Goal: Task Accomplishment & Management: Manage account settings

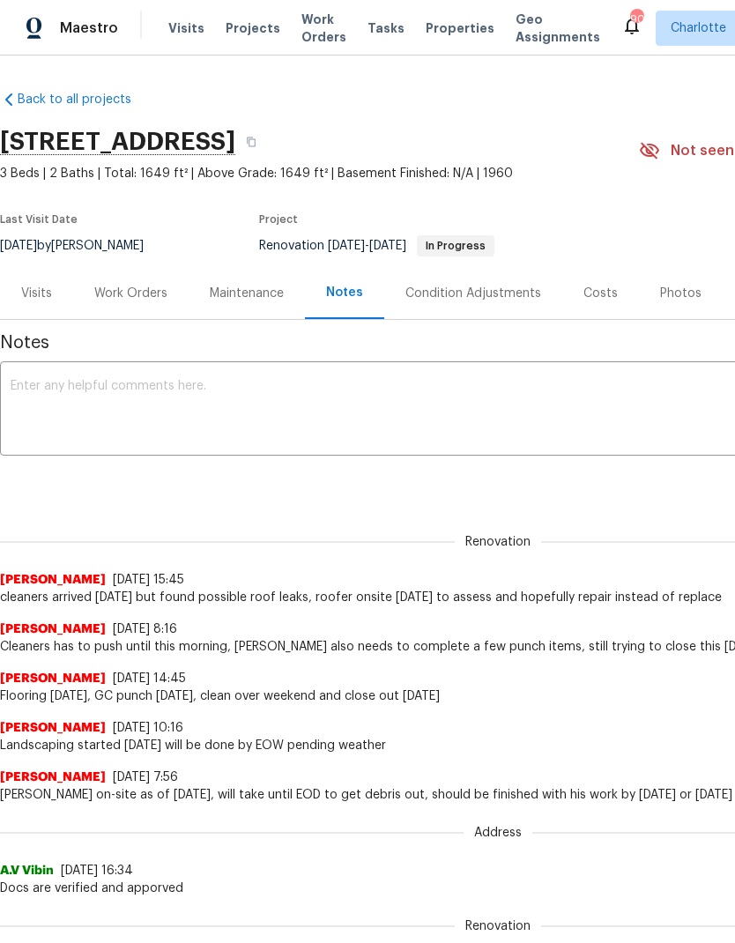
click at [143, 295] on div "Work Orders" at bounding box center [130, 294] width 73 height 18
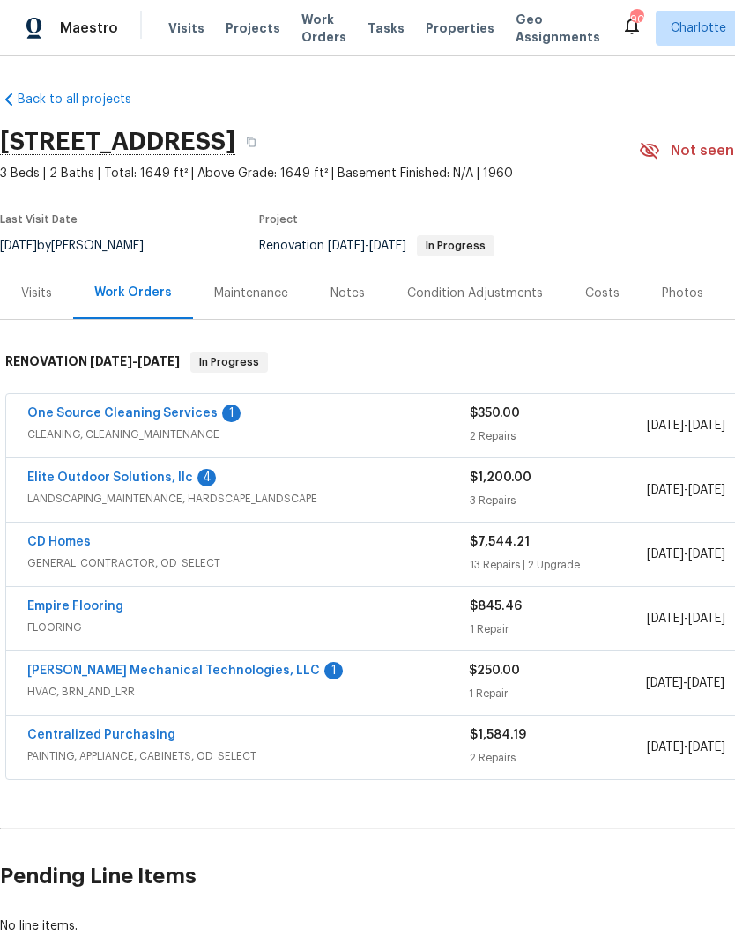
click at [183, 675] on link "Johnson's Mechanical Technologies, LLC" at bounding box center [173, 671] width 293 height 12
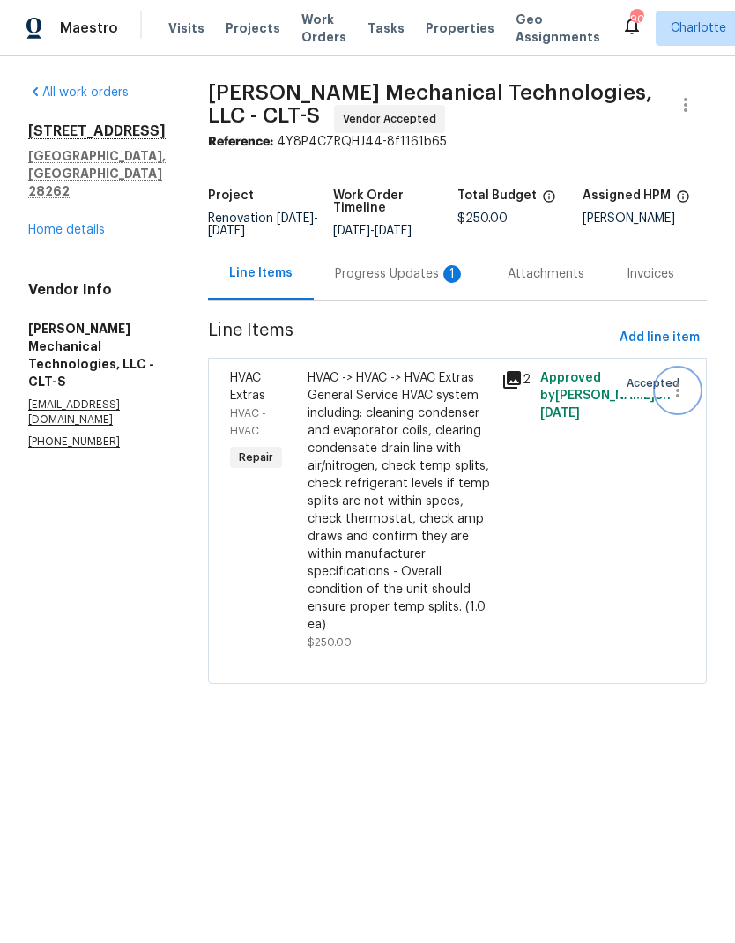
click at [675, 400] on icon "button" at bounding box center [677, 390] width 21 height 21
click at [551, 506] on div at bounding box center [367, 471] width 735 height 943
click at [429, 501] on div "HVAC -> HVAC -> HVAC Extras General Service HVAC system including: cleaning con…" at bounding box center [399, 501] width 183 height 265
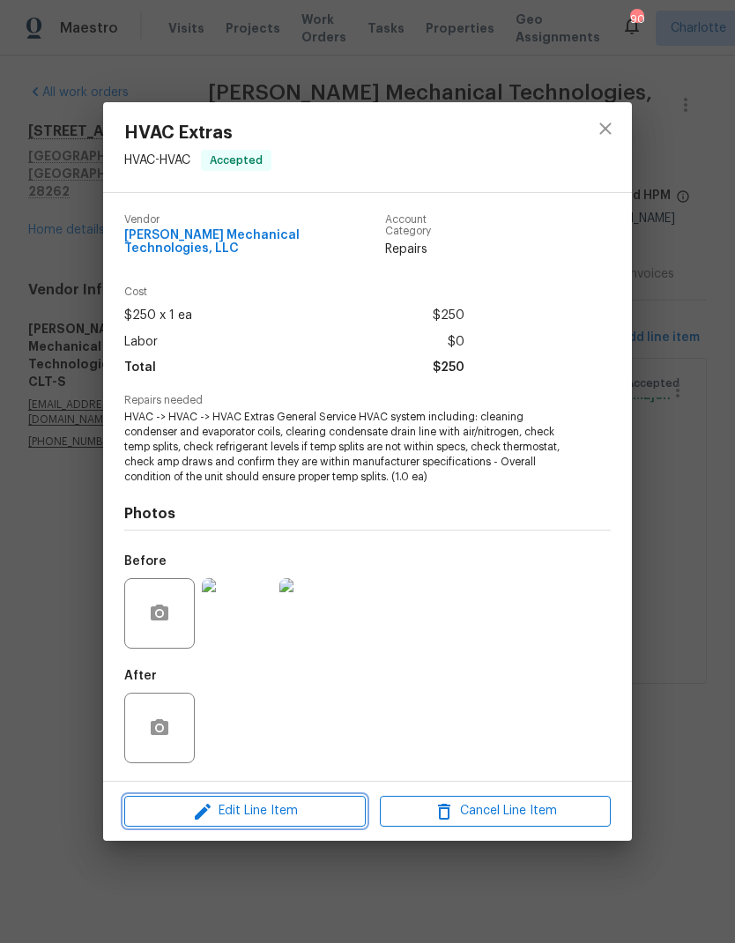
click at [305, 801] on span "Edit Line Item" at bounding box center [245, 812] width 231 height 22
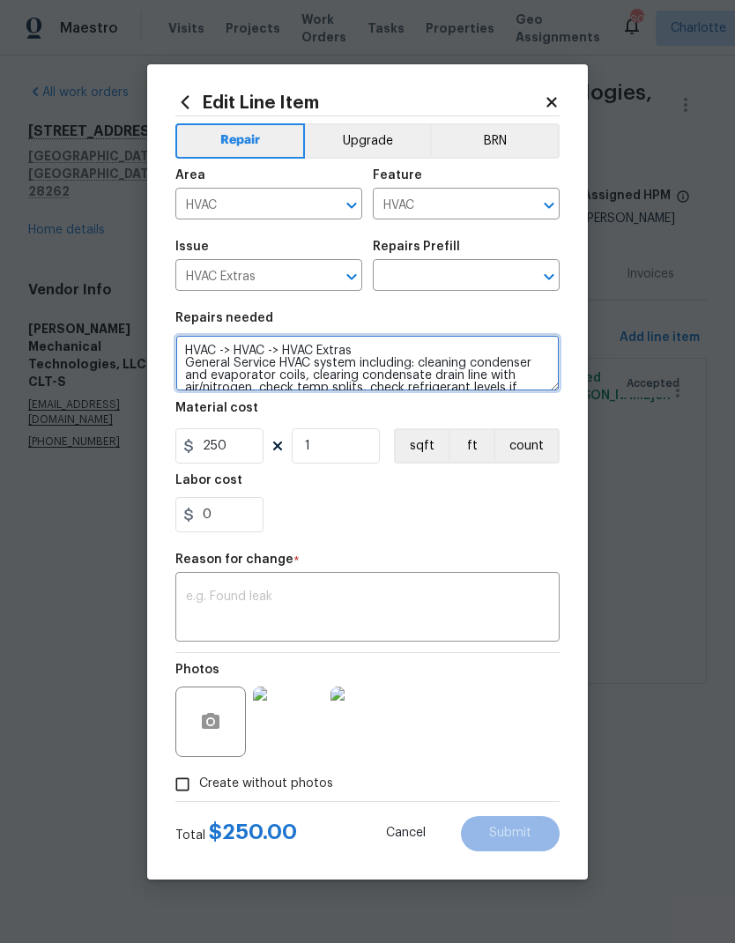
click at [435, 372] on textarea "HVAC -> HVAC -> HVAC Extras General Service HVAC system including: cleaning con…" at bounding box center [367, 363] width 384 height 56
click at [340, 371] on textarea "HVAC -> HVAC -> HVAC Extras General Service HVAC system including: cleaning con…" at bounding box center [367, 363] width 384 height 56
click at [339, 370] on textarea "HVAC -> HVAC -> HVAC Extras General Service HVAC system including: cleaning con…" at bounding box center [367, 363] width 384 height 56
click at [357, 369] on textarea "HVAC -> HVAC -> HVAC Extras General Service HVAC system including: cleaning con…" at bounding box center [367, 363] width 384 height 56
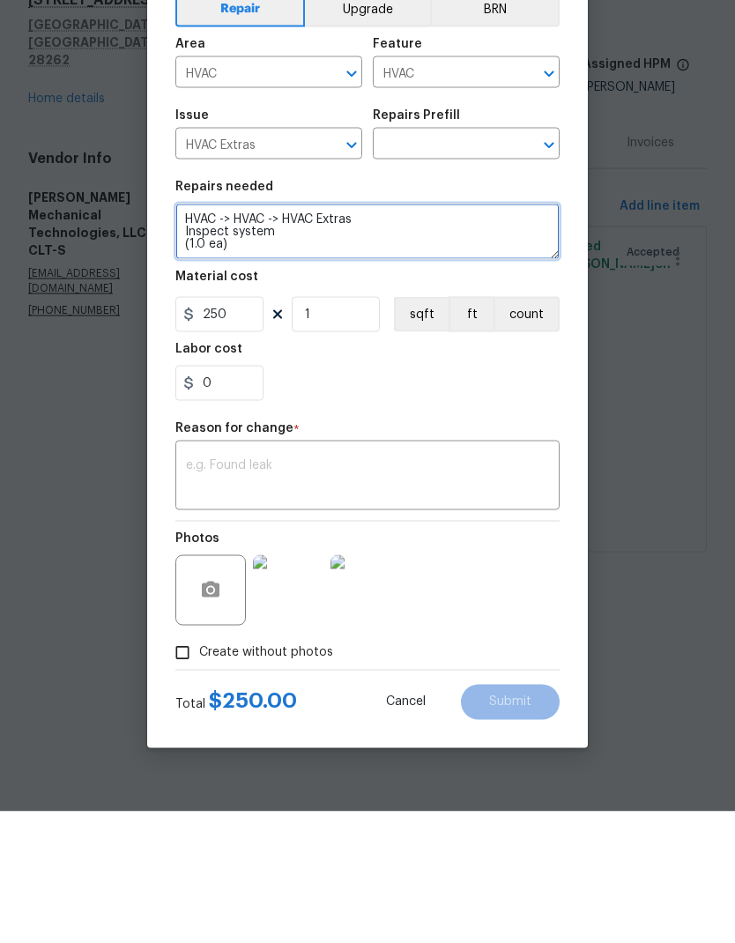
type textarea "HVAC -> HVAC -> HVAC Extras Inspect system (1.0 ea)"
click at [496, 591] on textarea at bounding box center [367, 609] width 363 height 37
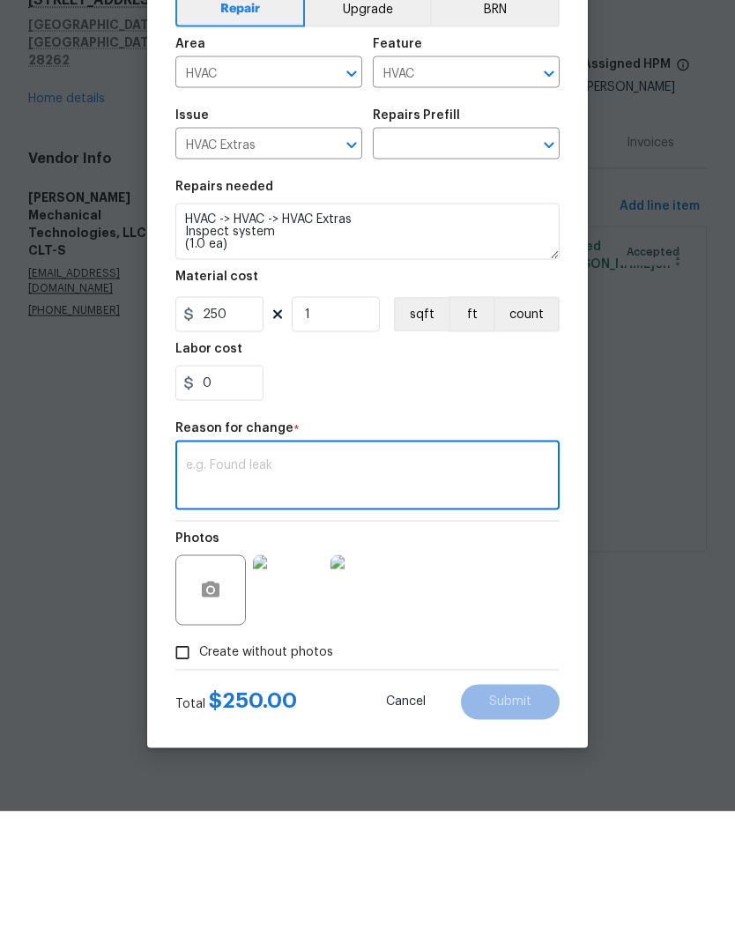
click at [545, 266] on icon "Open" at bounding box center [549, 276] width 21 height 21
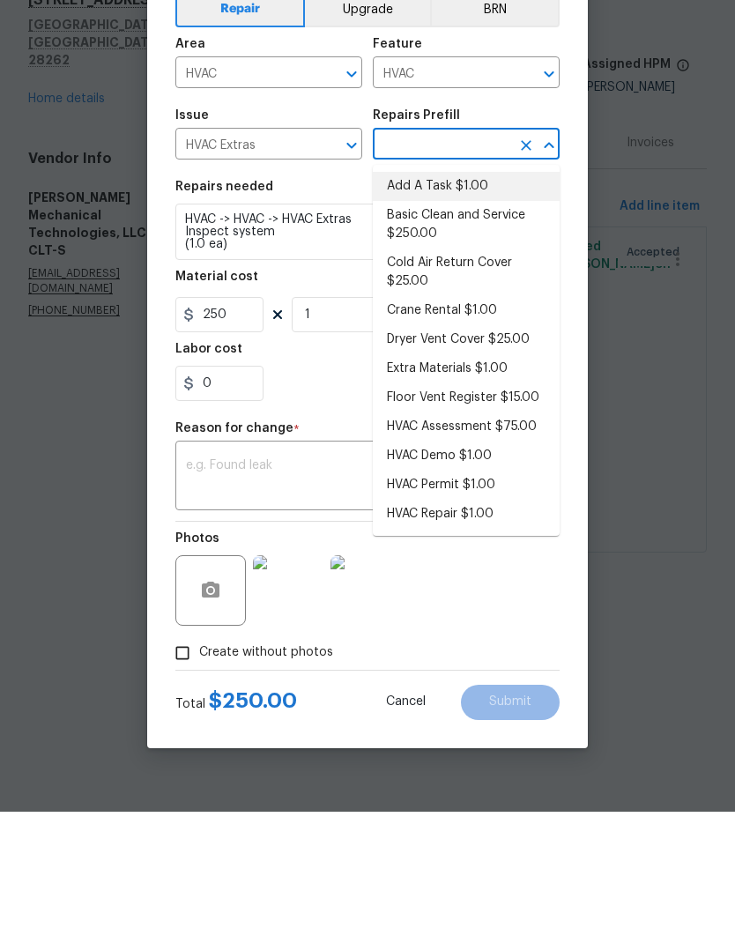
click at [525, 303] on li "Add A Task $1.00" at bounding box center [466, 317] width 187 height 29
type input "Add A Task $1.00"
type textarea "HPM to detail"
type input "Add A Task $1.00"
type input "1"
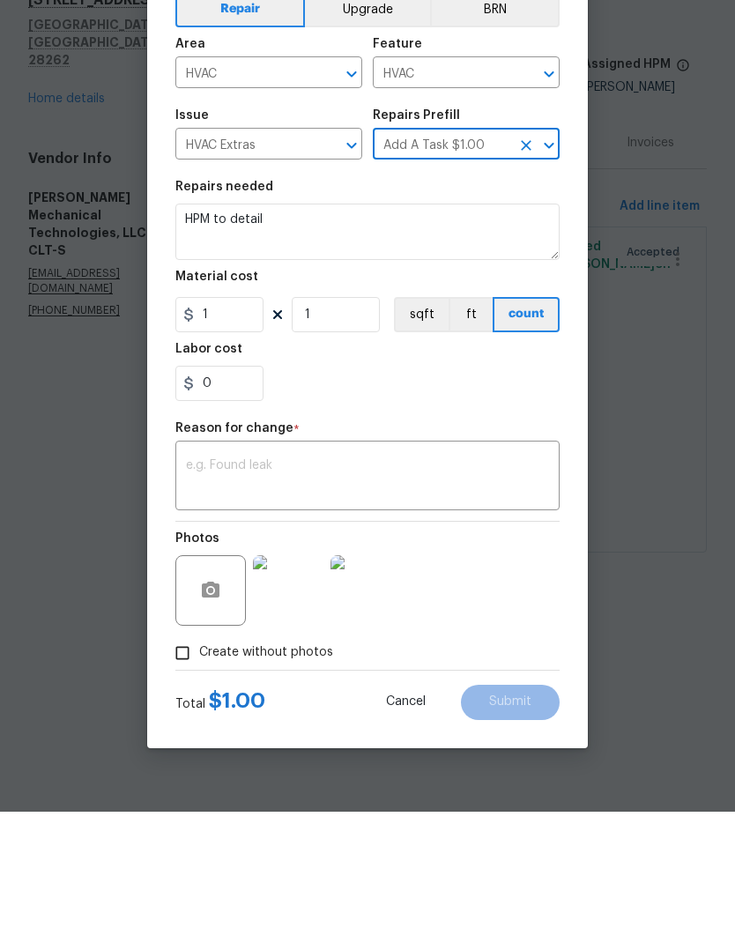
click at [535, 265] on button "Clear" at bounding box center [526, 277] width 25 height 25
click at [550, 274] on icon "Open" at bounding box center [549, 277] width 10 height 6
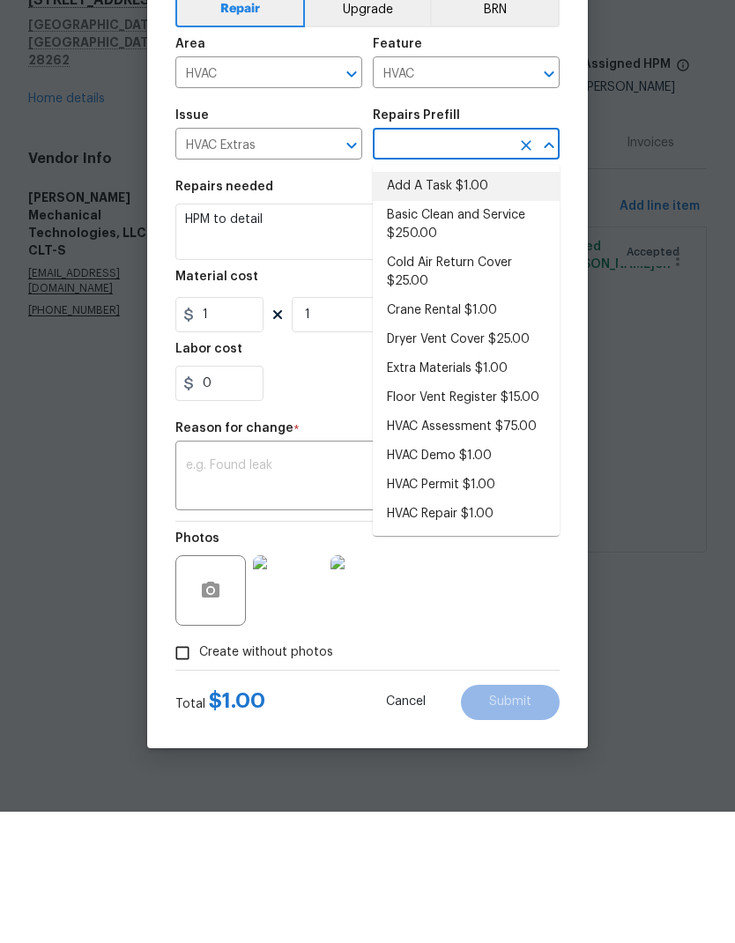
click at [526, 332] on li "Basic Clean and Service $250.00" at bounding box center [466, 356] width 187 height 48
type input "Basic Clean and Service $250.00"
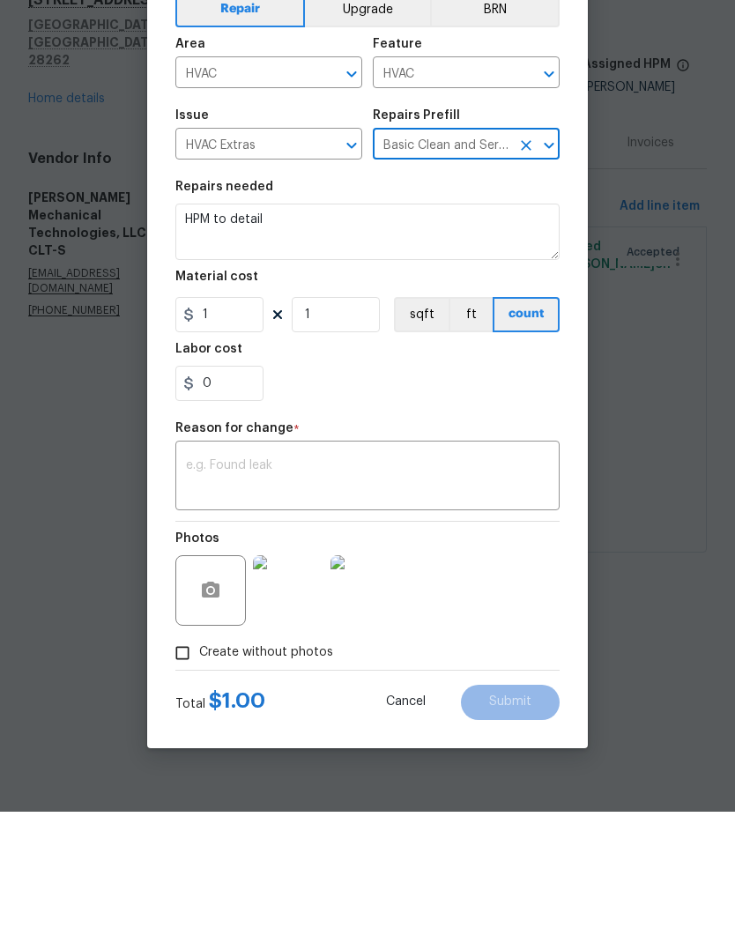
type textarea "General Service HVAC system including: cleaning condenser and evaporator coils,…"
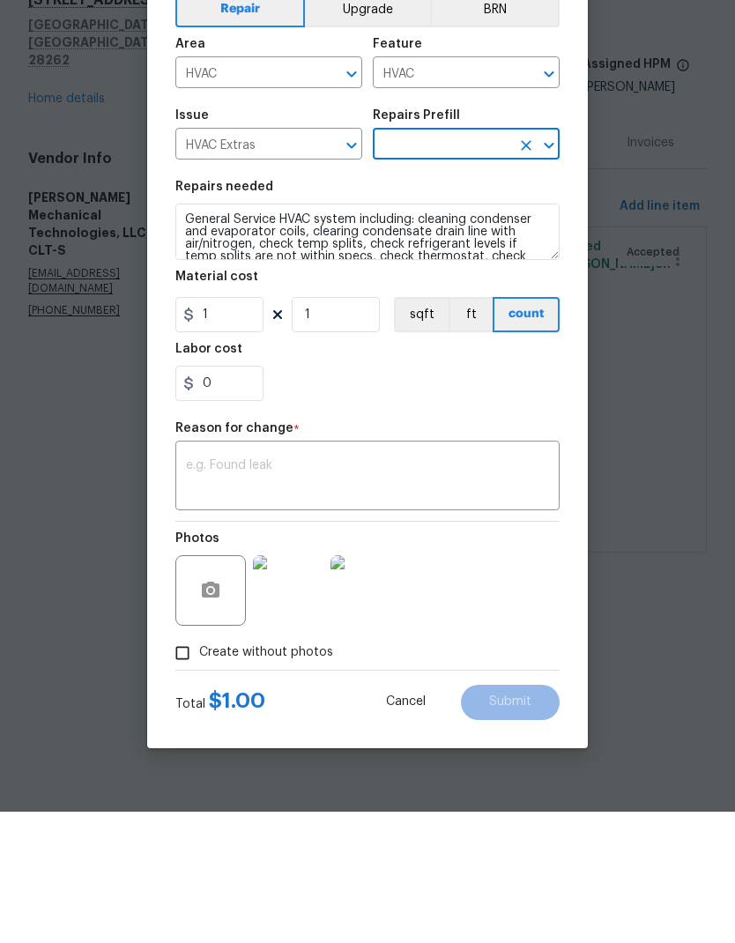
type input "Basic Clean and Service $250.00"
type input "250"
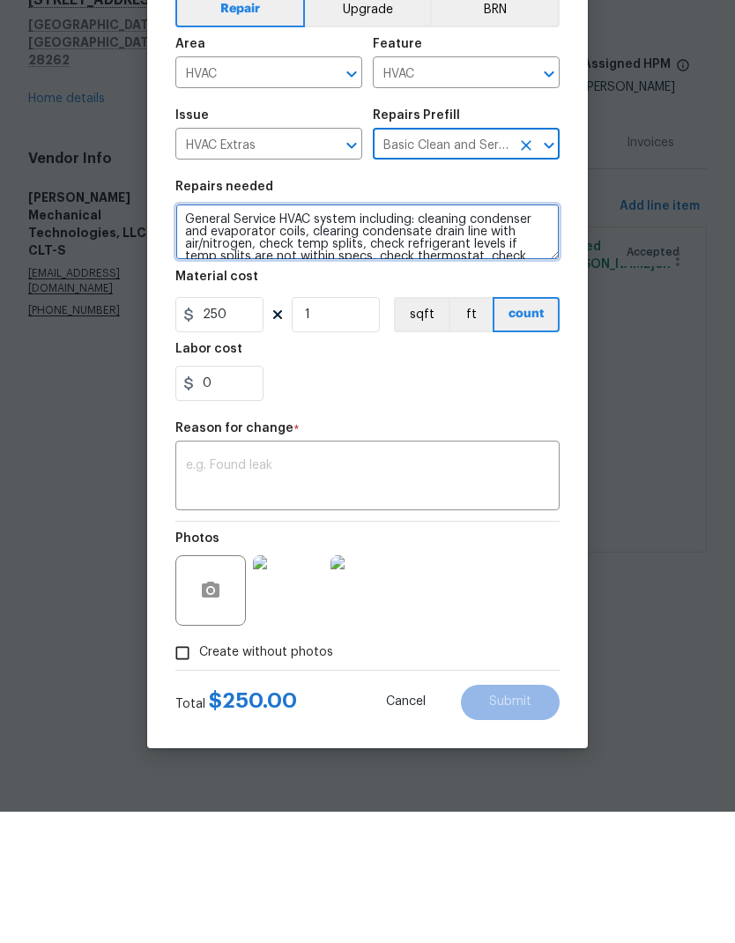
click at [396, 335] on textarea "General Service HVAC system including: cleaning condenser and evaporator coils,…" at bounding box center [367, 363] width 384 height 56
click at [395, 335] on textarea "General Service HVAC system including: cleaning condenser and evaporator coils,…" at bounding box center [367, 363] width 384 height 56
click at [406, 335] on textarea "General Service HVAC system including: cleaning condenser and evaporator coils,…" at bounding box center [367, 363] width 384 height 56
click at [447, 335] on textarea "General Service HVAC system including: cleaning condenser and evaporator coils,…" at bounding box center [367, 363] width 384 height 56
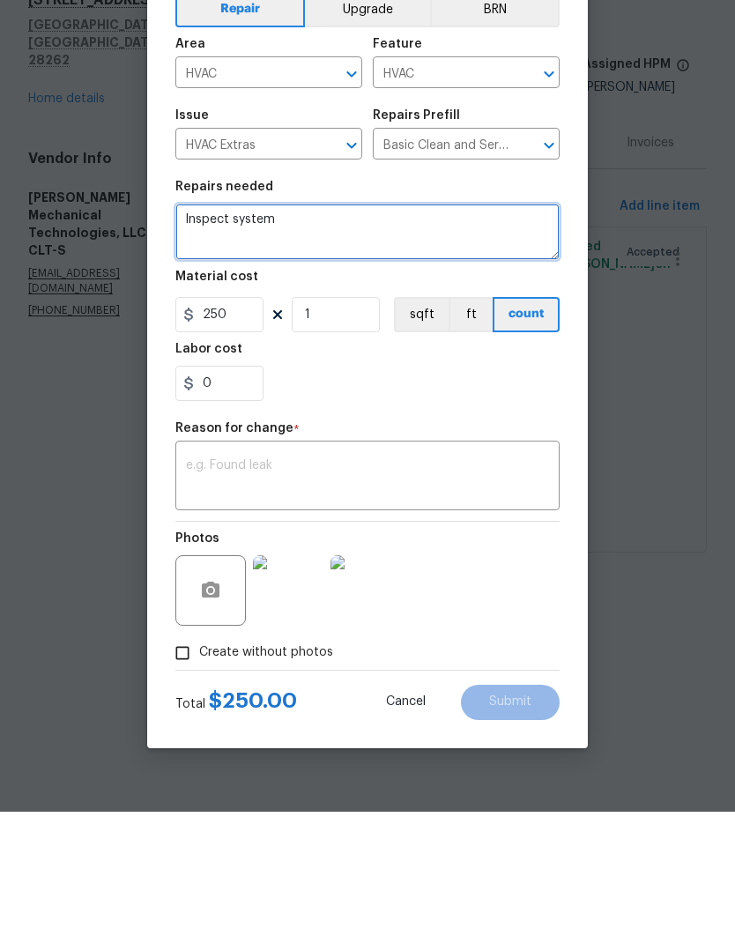
type textarea "Inspect system"
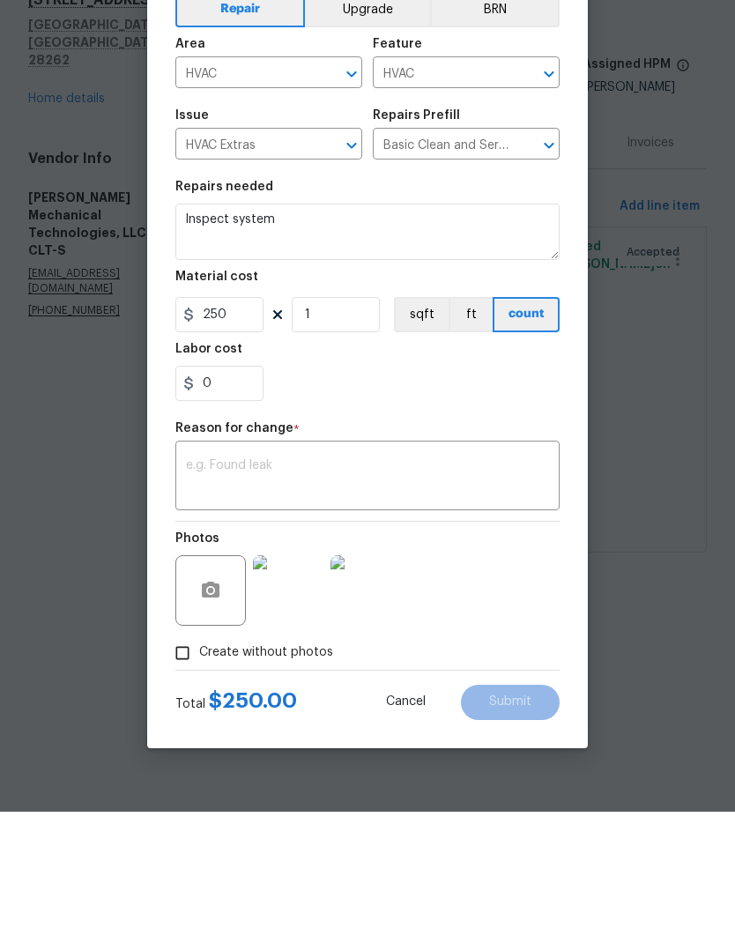
click at [500, 591] on textarea at bounding box center [367, 609] width 363 height 37
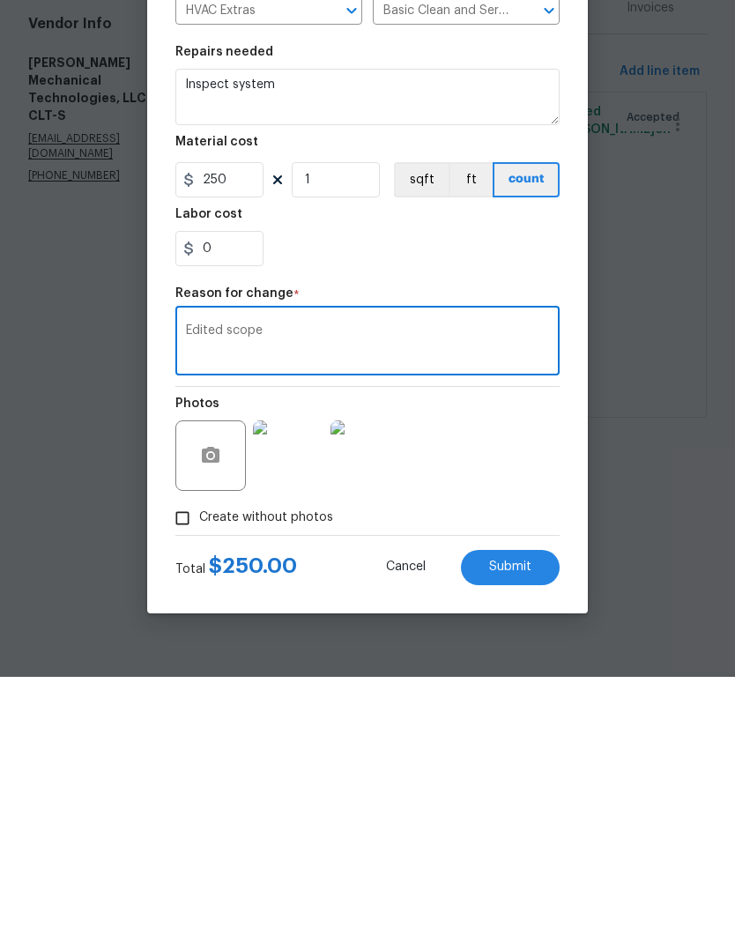
type textarea "Edited scope"
click at [535, 817] on button "Submit" at bounding box center [510, 834] width 99 height 35
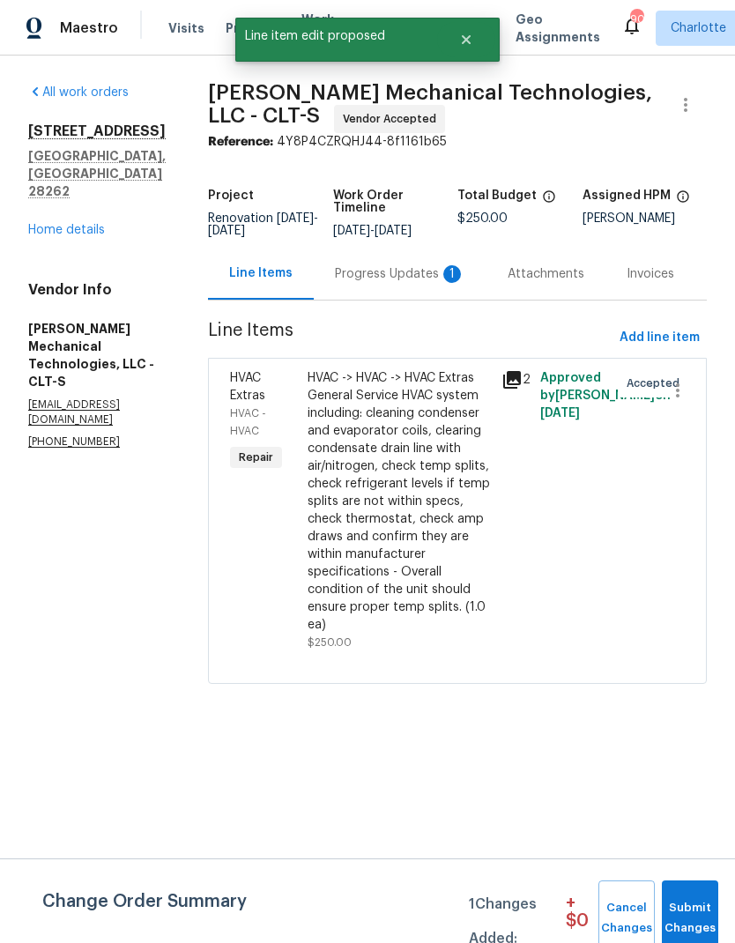
click at [397, 283] on div "Progress Updates 1" at bounding box center [400, 274] width 130 height 18
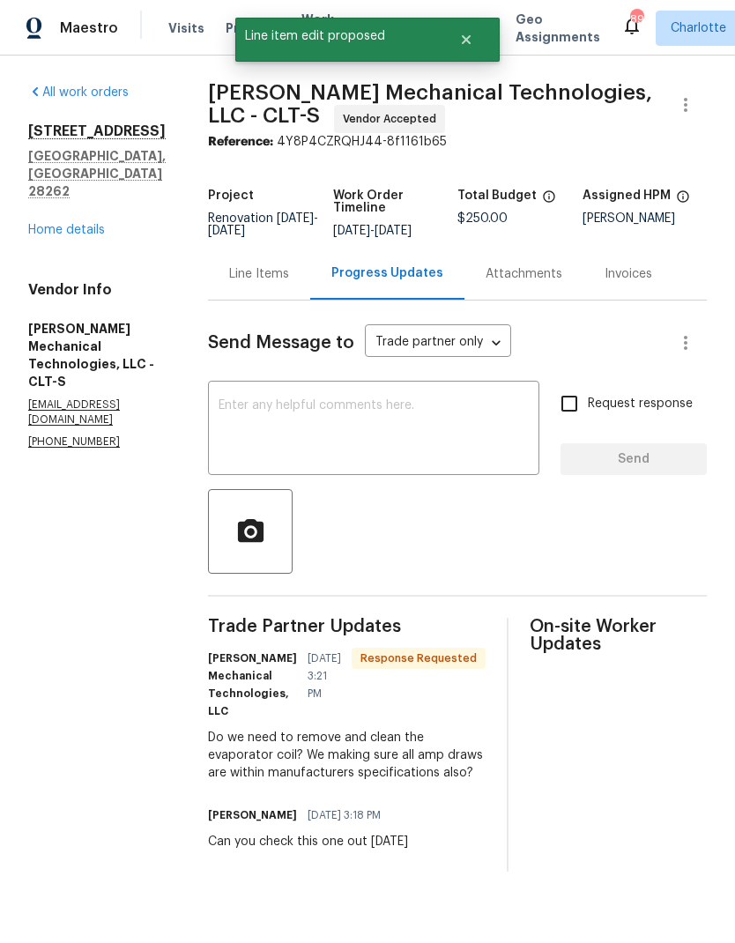
click at [465, 436] on textarea at bounding box center [374, 430] width 310 height 62
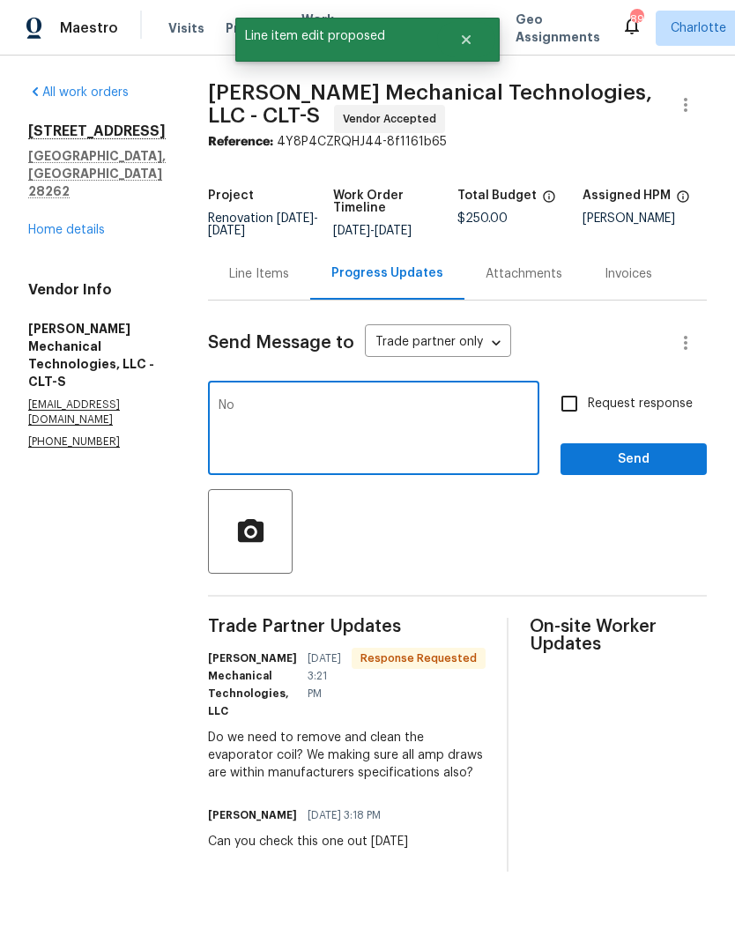
type textarea "No"
click at [656, 471] on span "Send" at bounding box center [634, 460] width 118 height 22
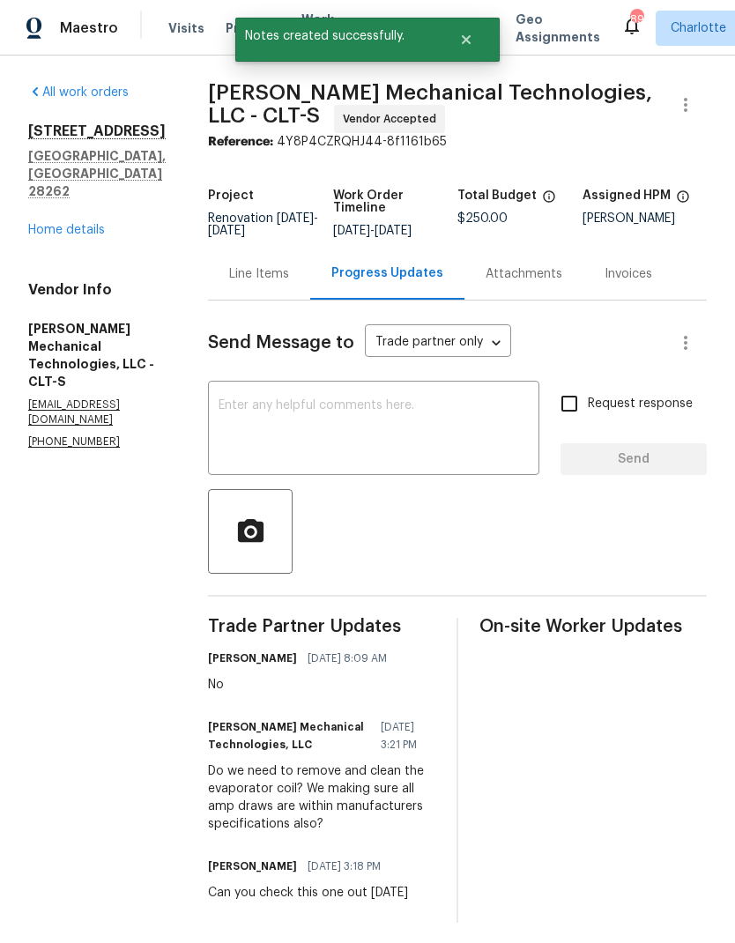
click at [95, 224] on link "Home details" at bounding box center [66, 230] width 77 height 12
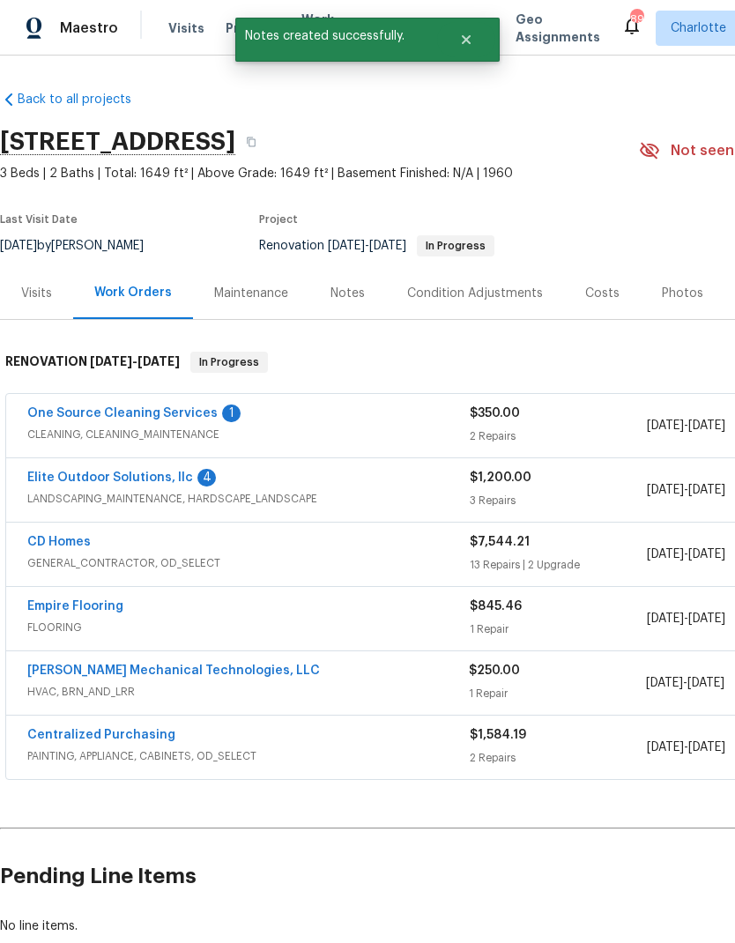
click at [166, 481] on link "Elite Outdoor Solutions, llc" at bounding box center [110, 478] width 166 height 12
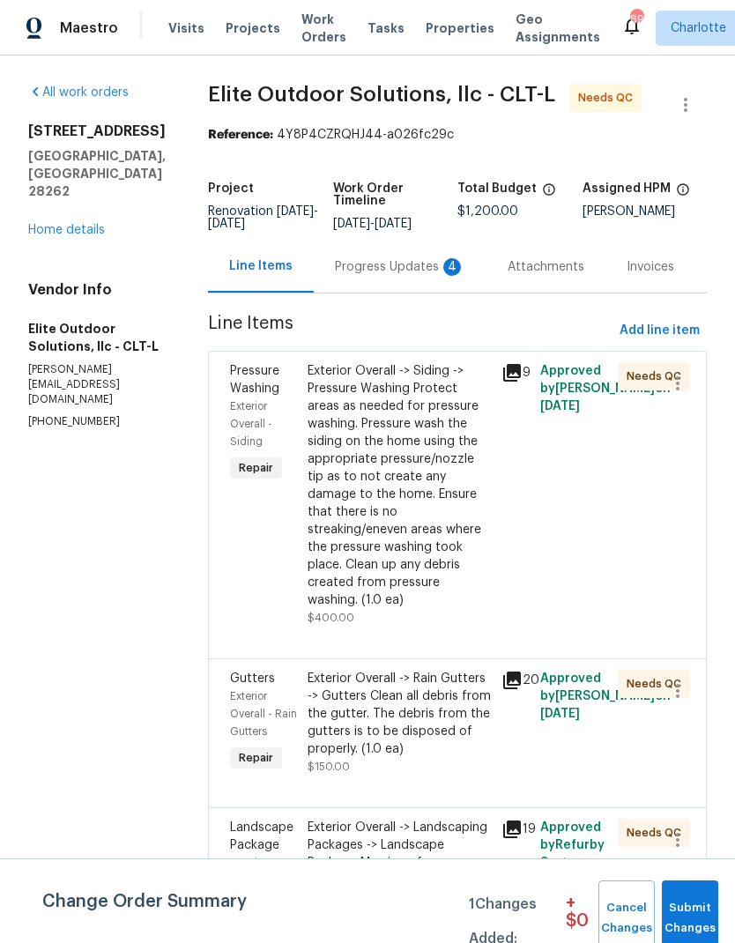
click at [417, 287] on div "Progress Updates 4" at bounding box center [400, 267] width 173 height 52
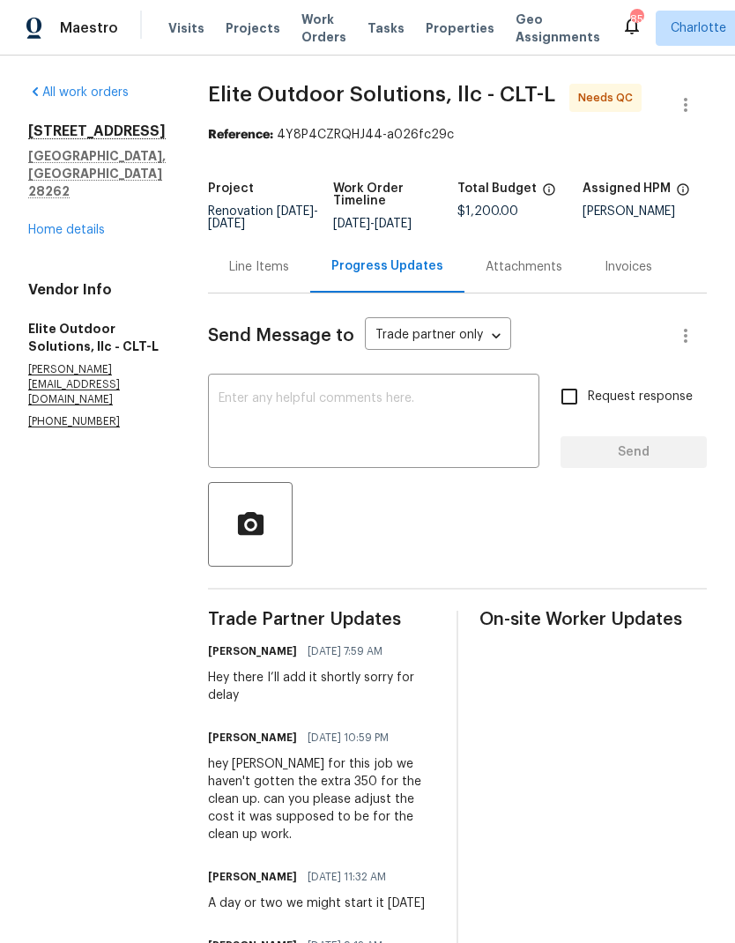
click at [72, 236] on link "Home details" at bounding box center [66, 230] width 77 height 12
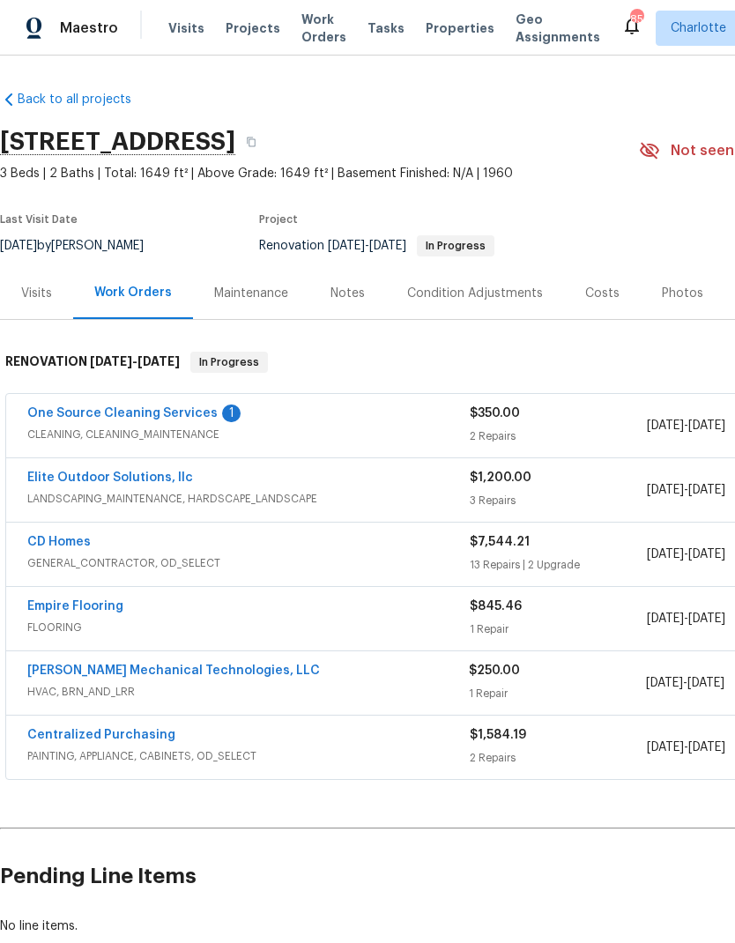
click at [172, 419] on link "One Source Cleaning Services" at bounding box center [122, 413] width 190 height 12
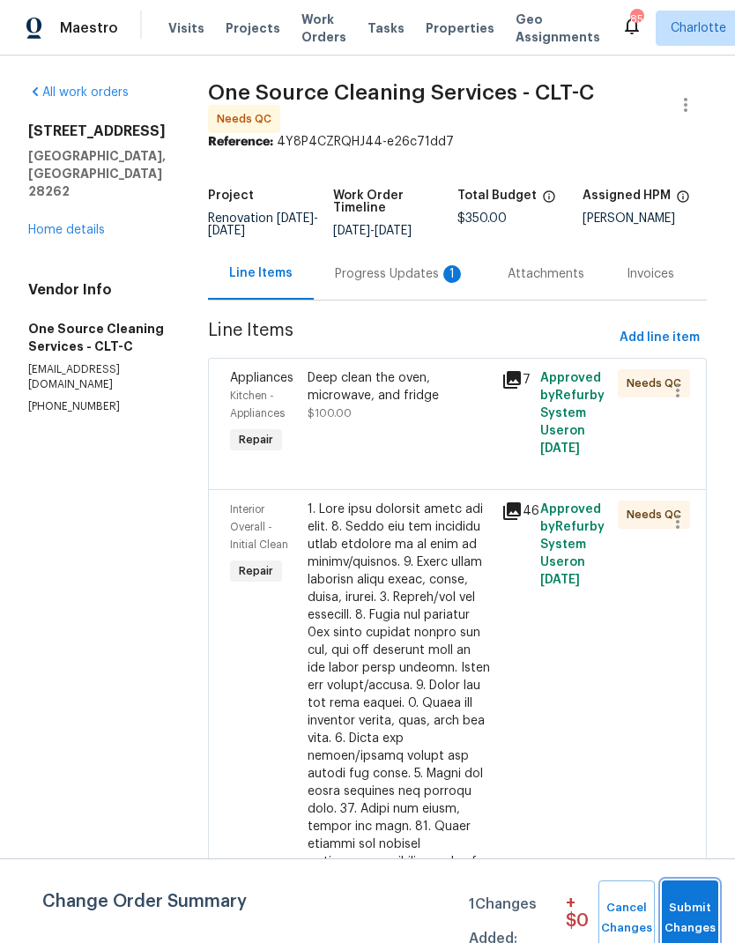
click at [690, 917] on span "Submit Changes" at bounding box center [690, 919] width 39 height 41
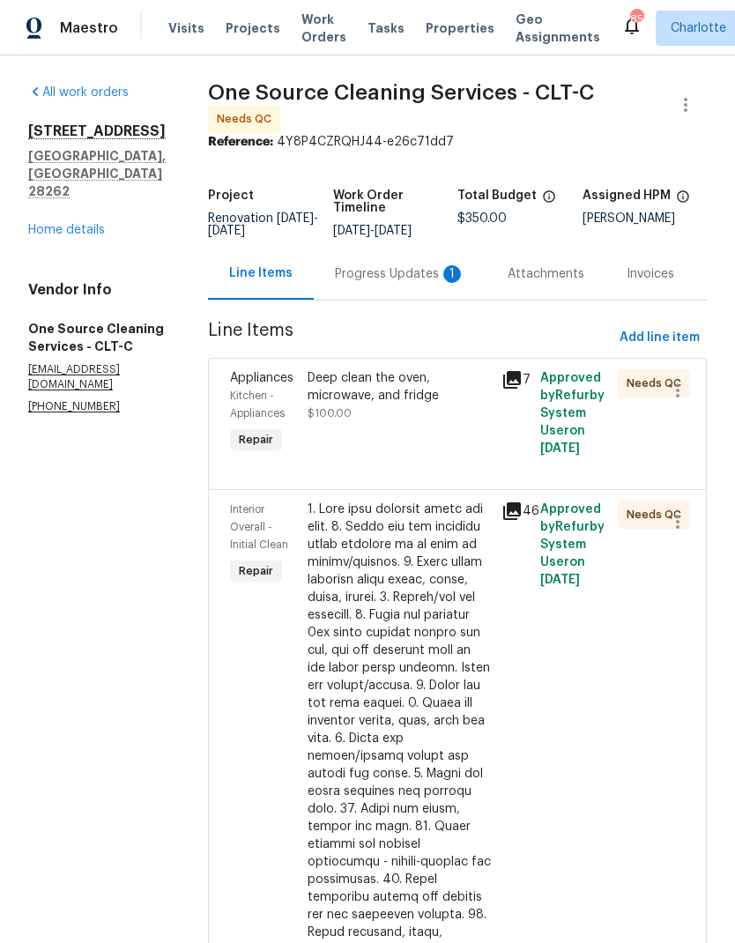
click at [72, 224] on link "Home details" at bounding box center [66, 230] width 77 height 12
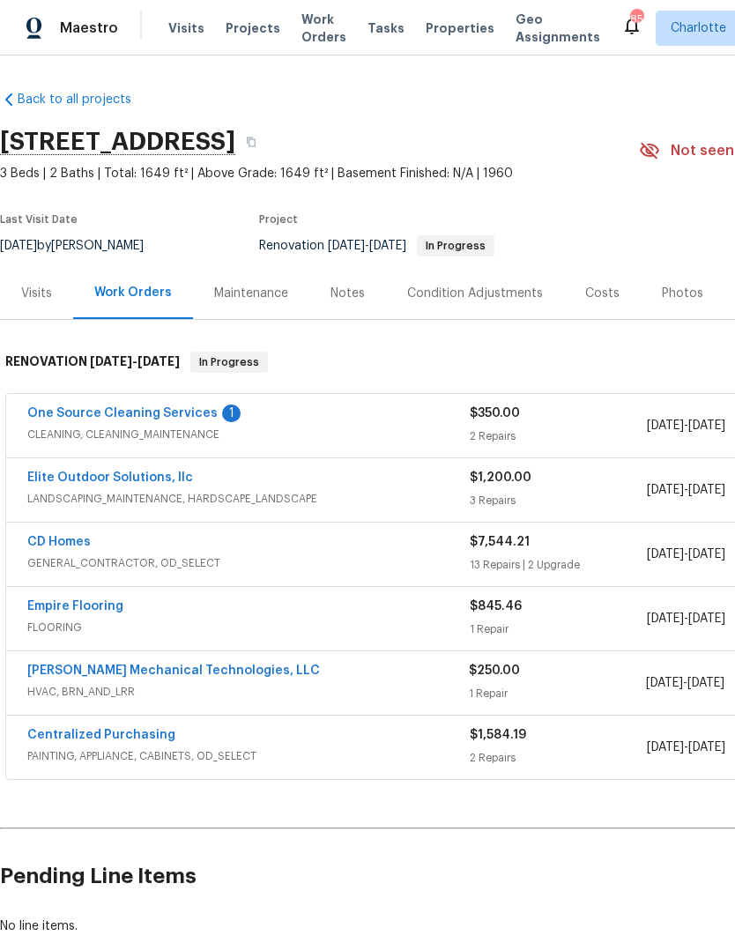
click at [181, 419] on link "One Source Cleaning Services" at bounding box center [122, 413] width 190 height 12
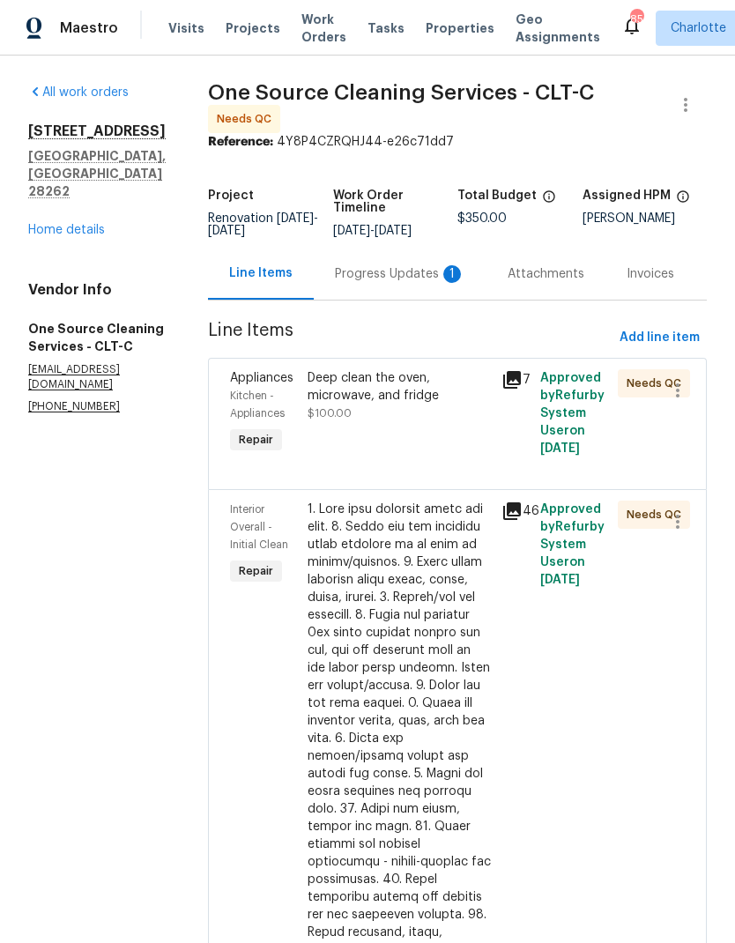
click at [382, 274] on div "Progress Updates 1" at bounding box center [400, 274] width 130 height 18
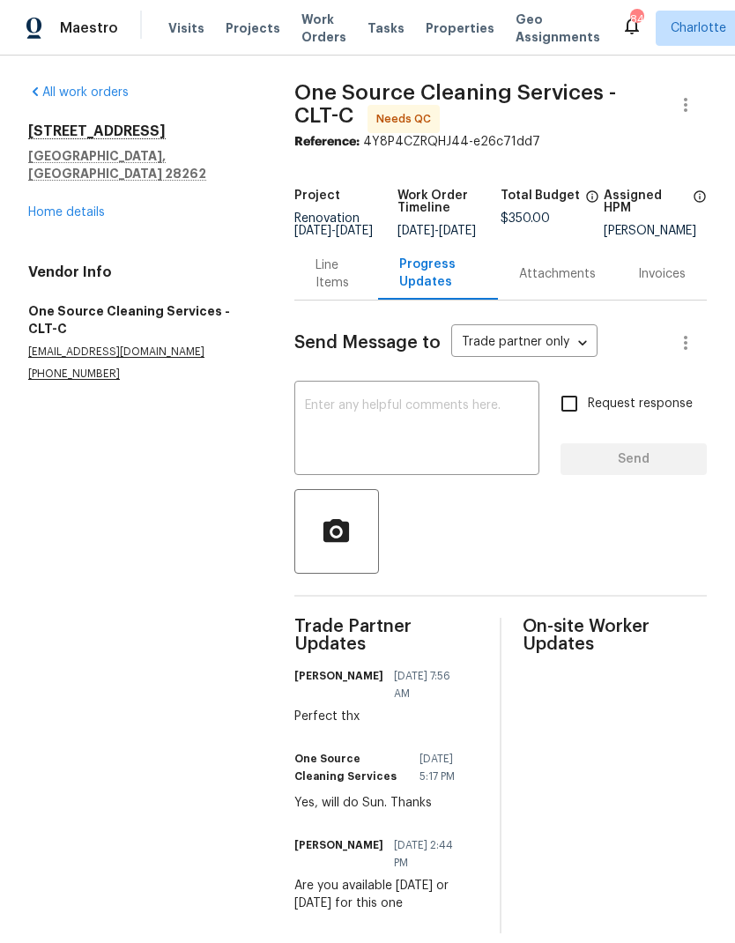
click at [78, 206] on link "Home details" at bounding box center [66, 212] width 77 height 12
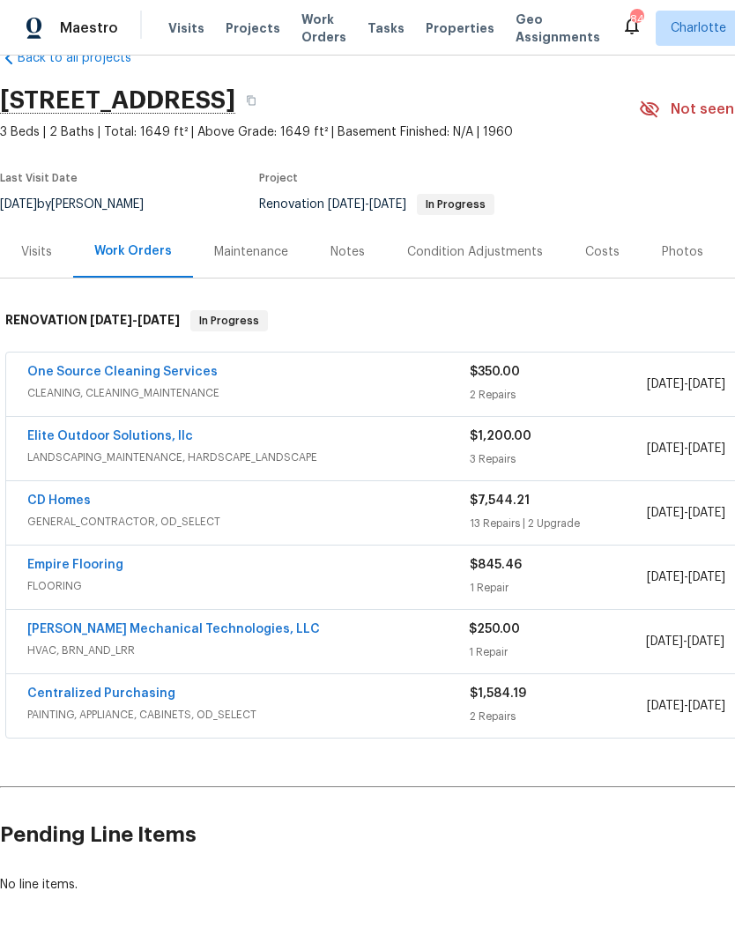
scroll to position [41, 0]
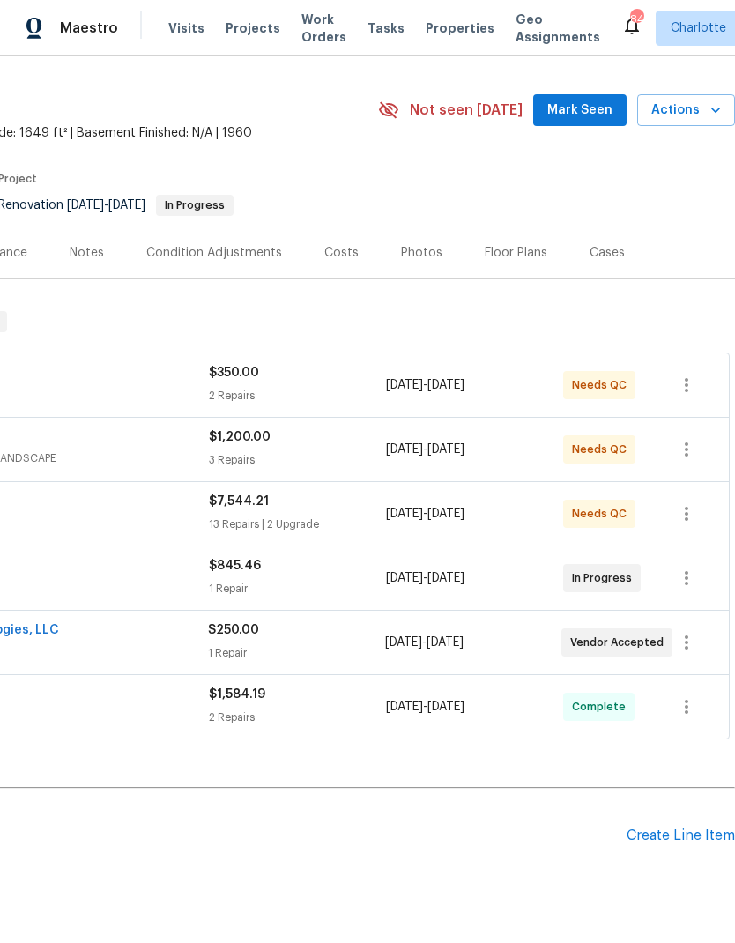
click at [587, 109] on span "Mark Seen" at bounding box center [580, 111] width 65 height 22
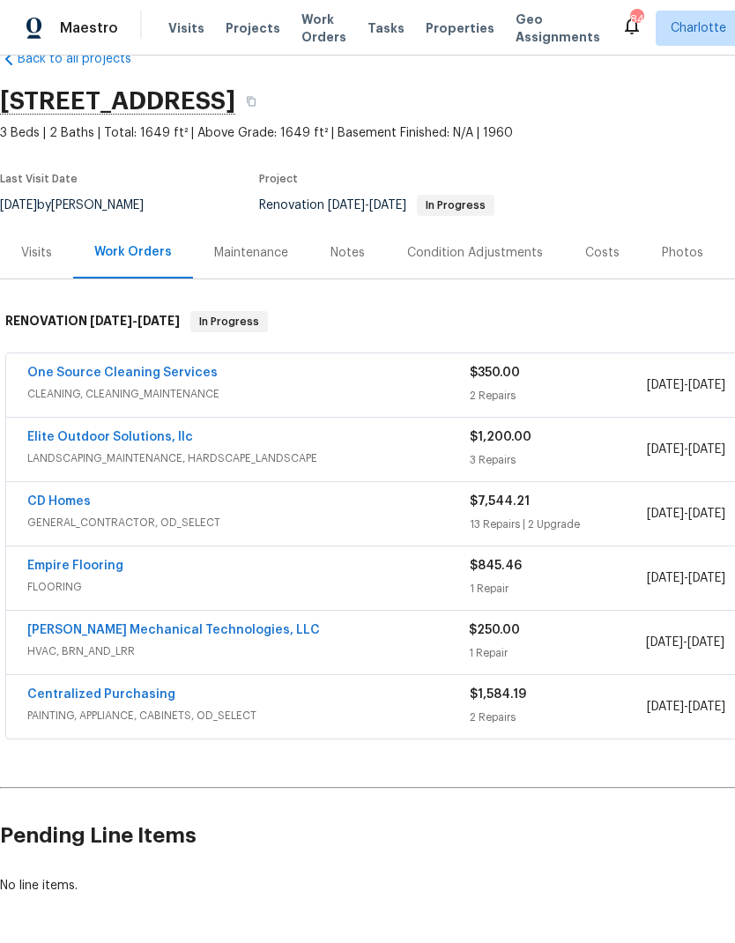
click at [164, 377] on link "One Source Cleaning Services" at bounding box center [122, 373] width 190 height 12
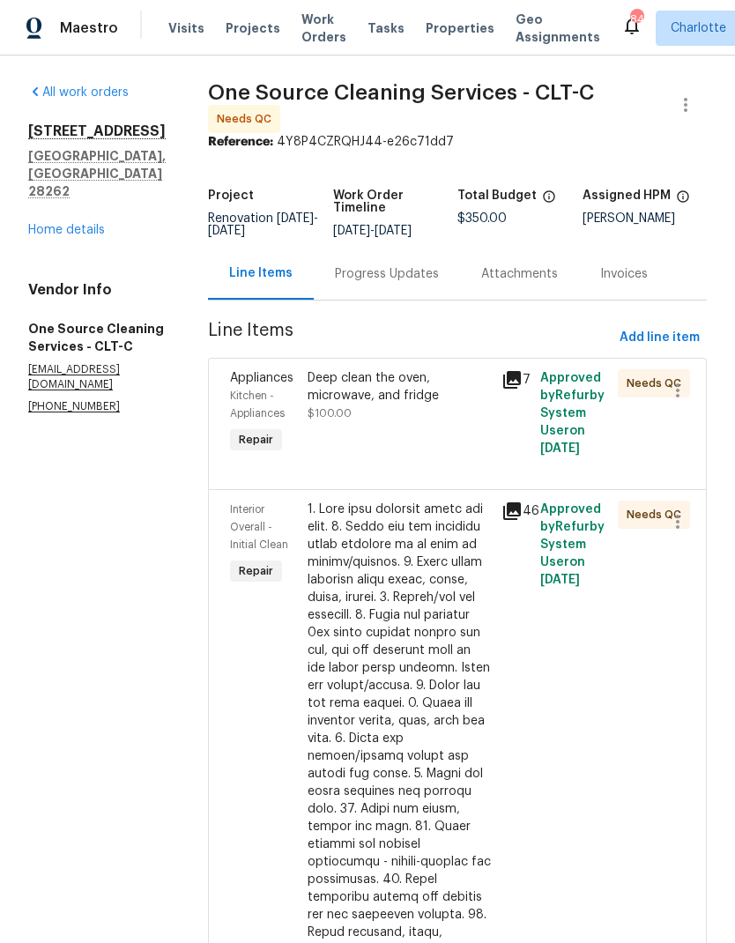
click at [372, 386] on div "Deep clean the oven, microwave, and fridge" at bounding box center [399, 386] width 183 height 35
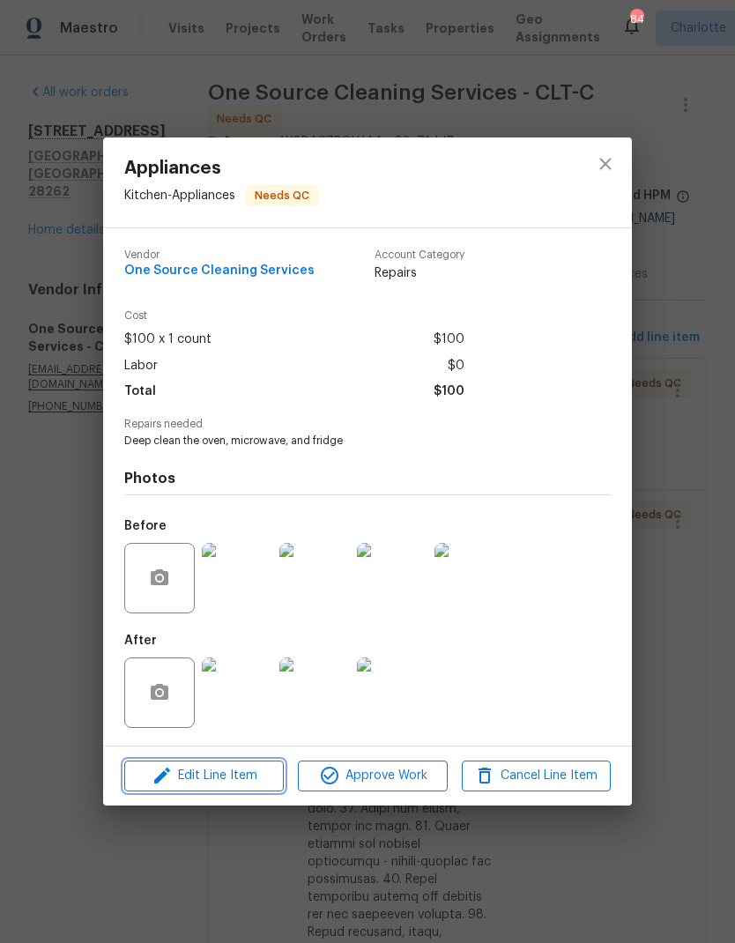
click at [250, 764] on button "Edit Line Item" at bounding box center [204, 776] width 160 height 31
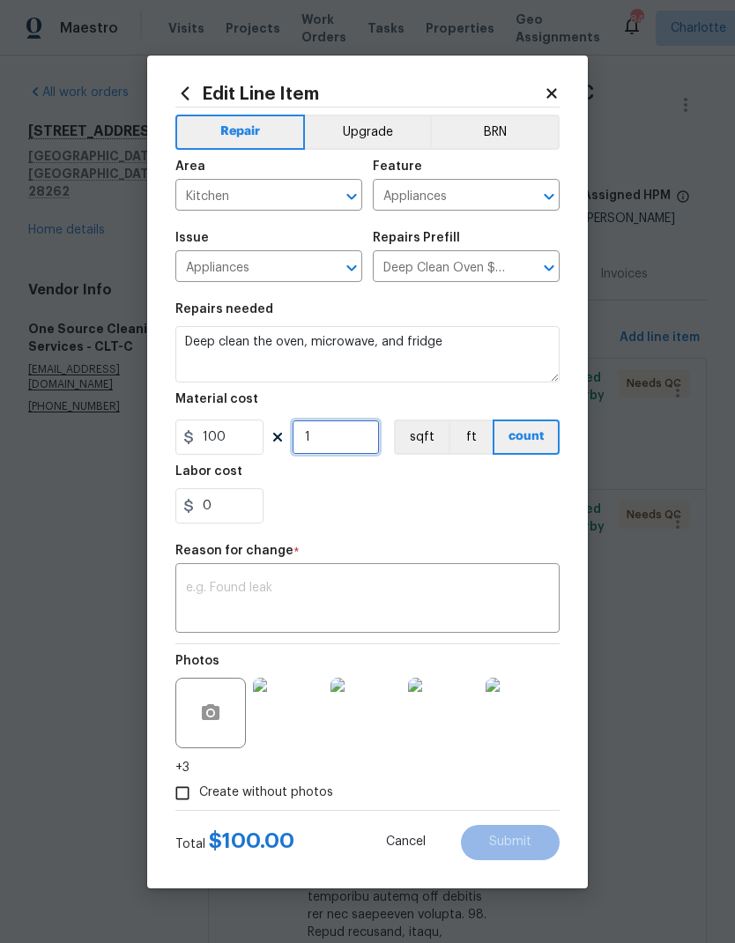
click at [362, 436] on input "1" at bounding box center [336, 437] width 88 height 35
click at [223, 508] on input "0" at bounding box center [219, 505] width 88 height 35
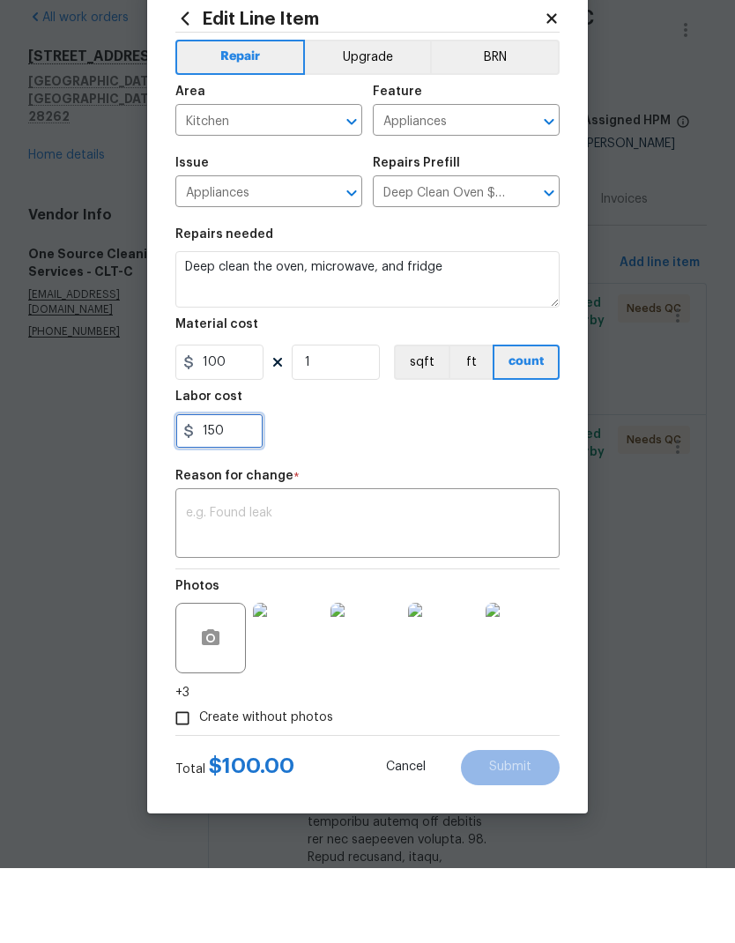
type input "150"
click at [471, 582] on textarea at bounding box center [367, 600] width 363 height 37
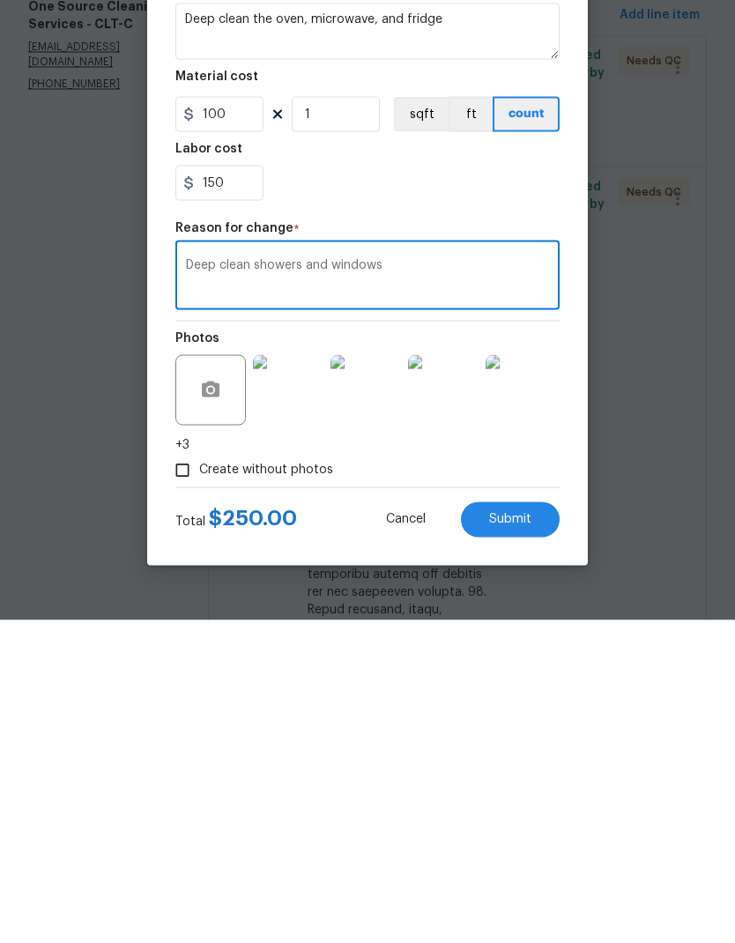
type textarea "Deep clean showers and windows"
click at [543, 825] on button "Submit" at bounding box center [510, 842] width 99 height 35
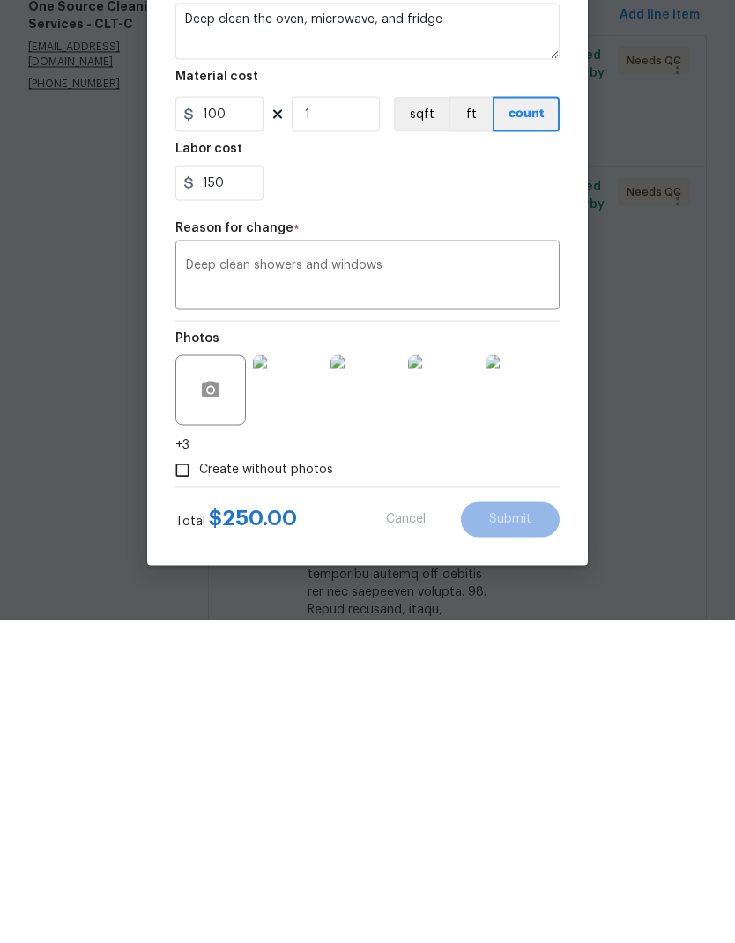
scroll to position [71, 0]
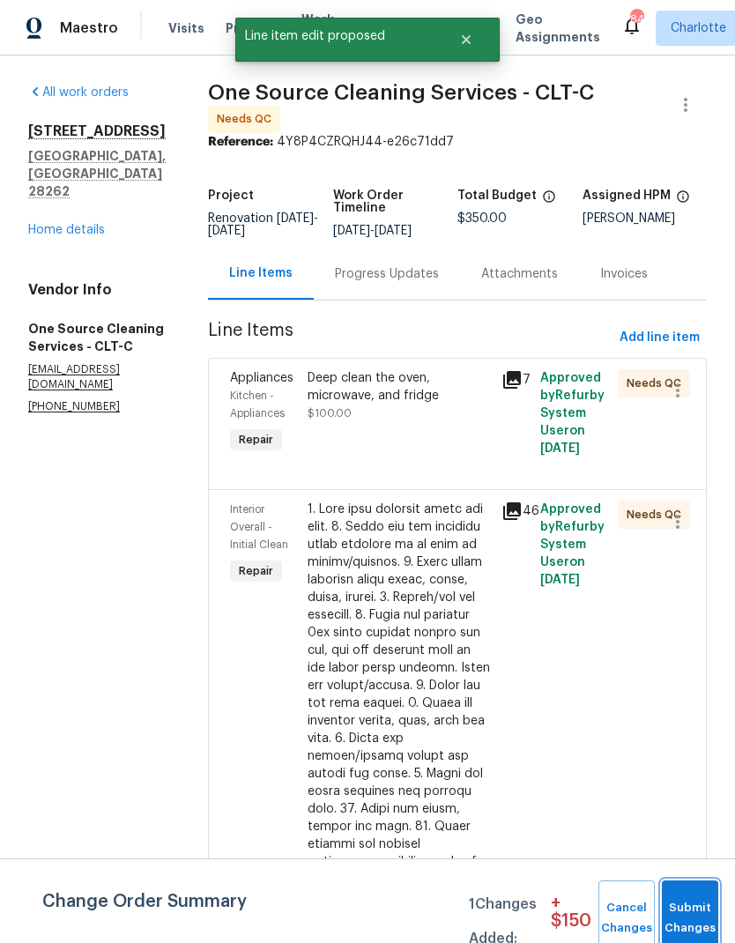
click at [691, 911] on button "Submit Changes" at bounding box center [690, 919] width 56 height 76
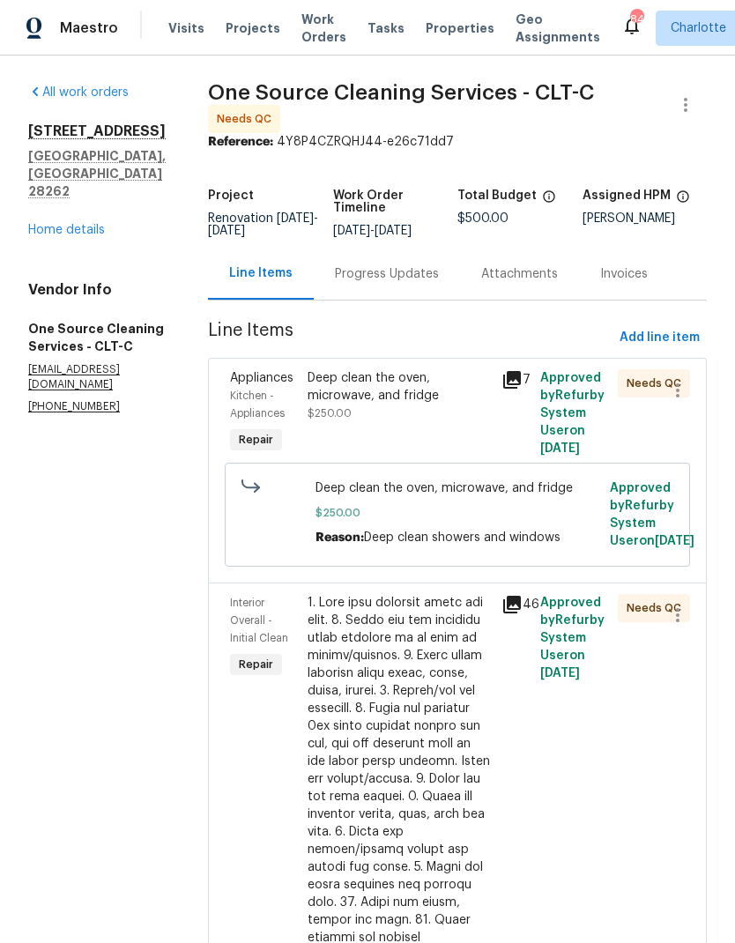
click at [79, 224] on link "Home details" at bounding box center [66, 230] width 77 height 12
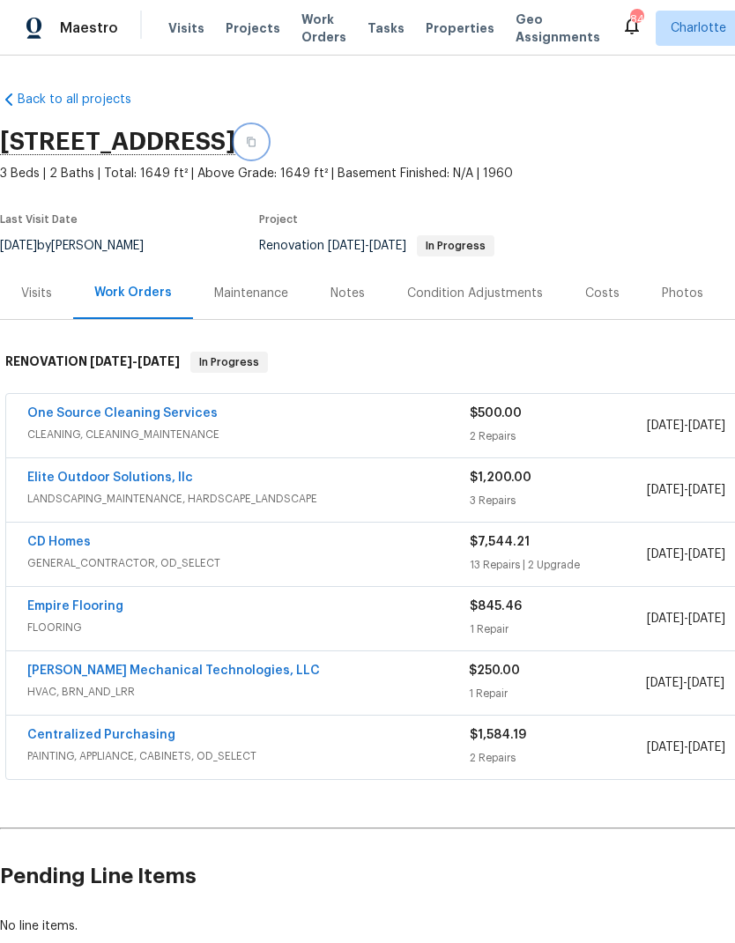
click at [257, 137] on icon "button" at bounding box center [251, 142] width 11 height 11
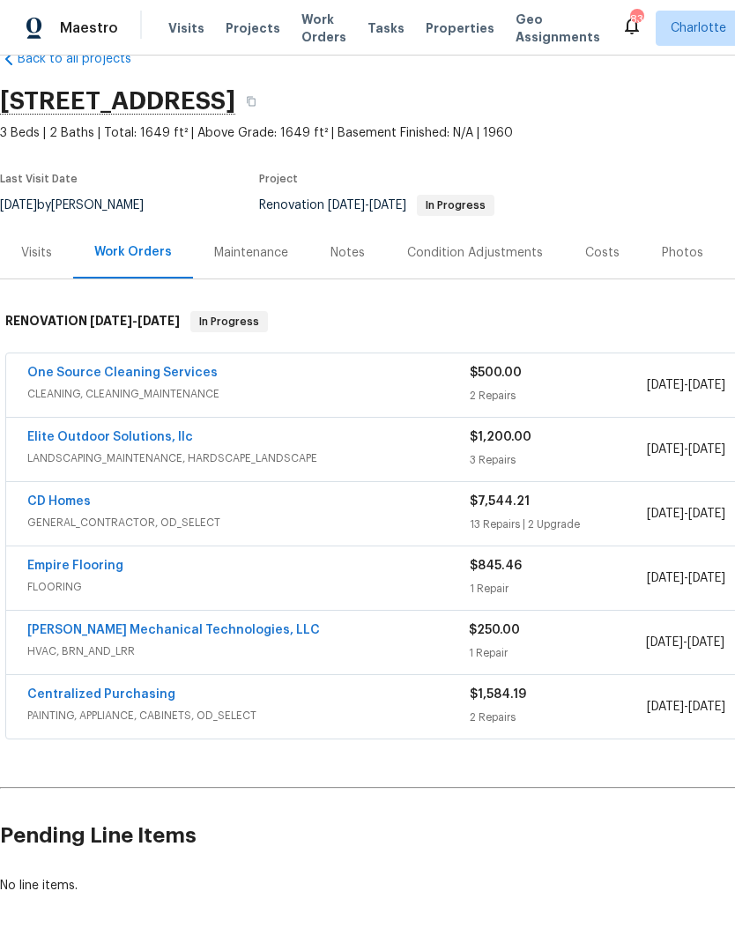
scroll to position [41, 0]
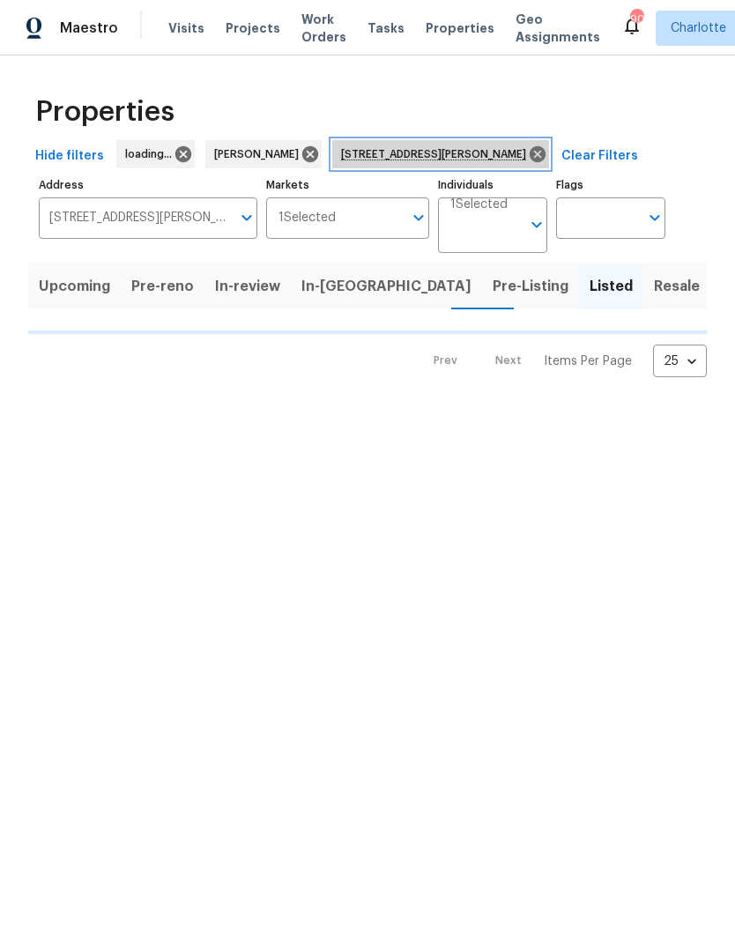
click at [528, 153] on icon at bounding box center [537, 154] width 19 height 19
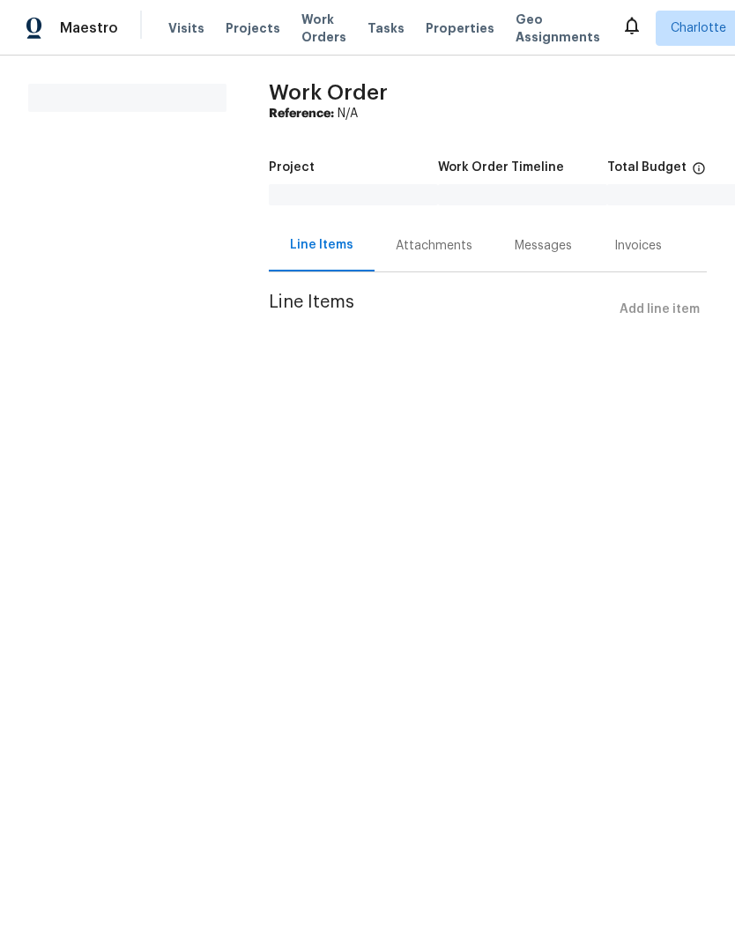
click at [178, 25] on span "Visits" at bounding box center [186, 28] width 36 height 18
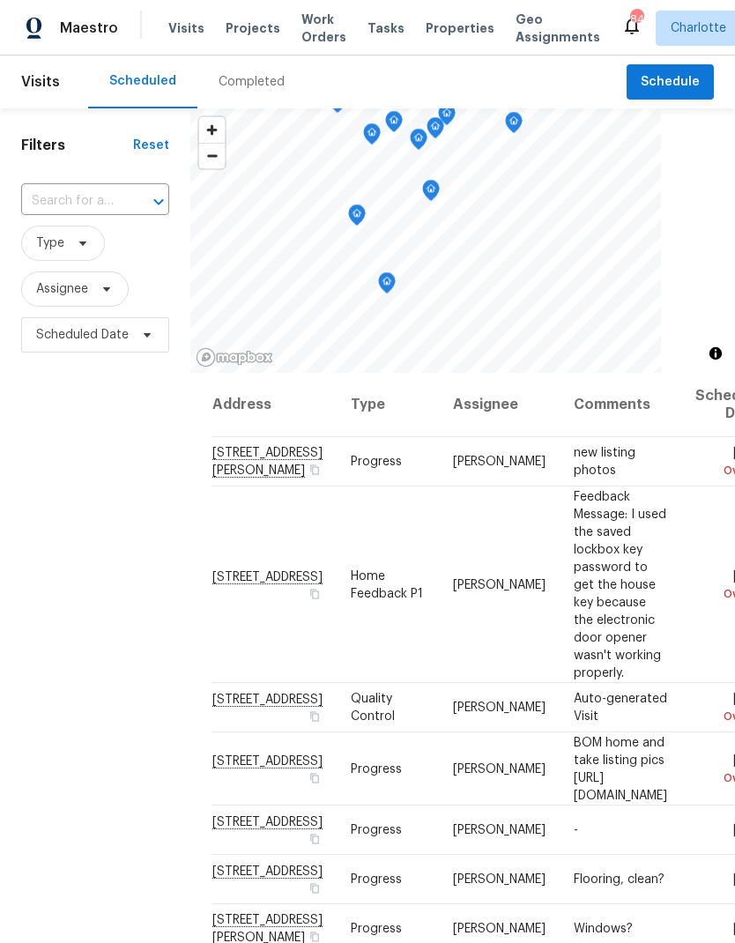
click at [90, 207] on input "text" at bounding box center [70, 201] width 99 height 27
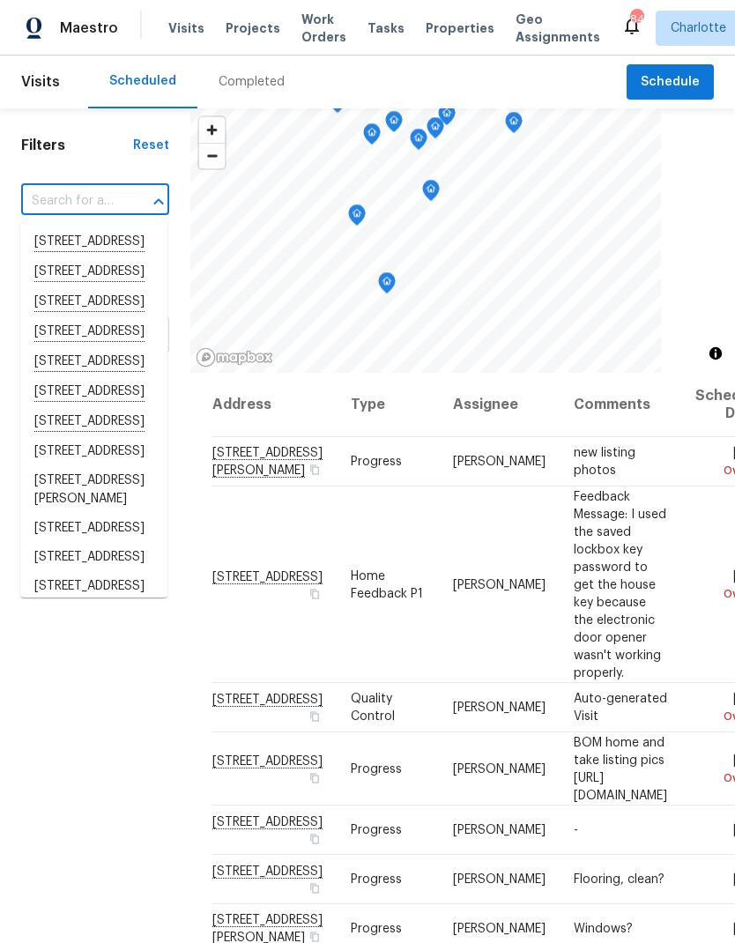
click at [60, 199] on input "text" at bounding box center [70, 201] width 99 height 27
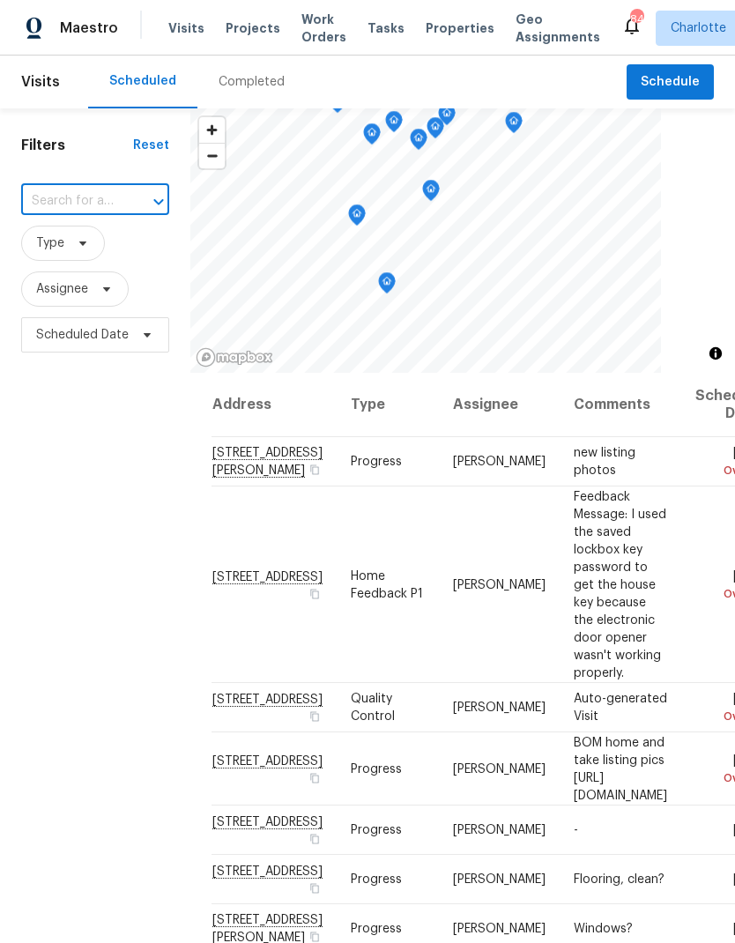
paste input "[STREET_ADDRESS]"
type input "[STREET_ADDRESS]"
click at [114, 249] on li "[STREET_ADDRESS]" at bounding box center [93, 241] width 147 height 29
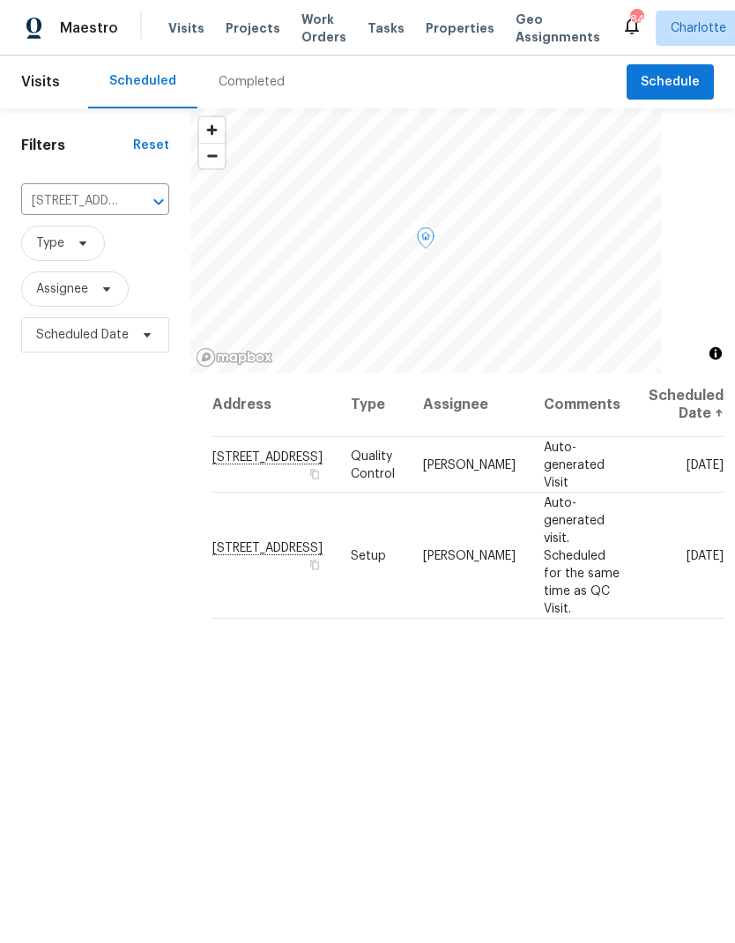
click at [0, 0] on icon at bounding box center [0, 0] width 0 height 0
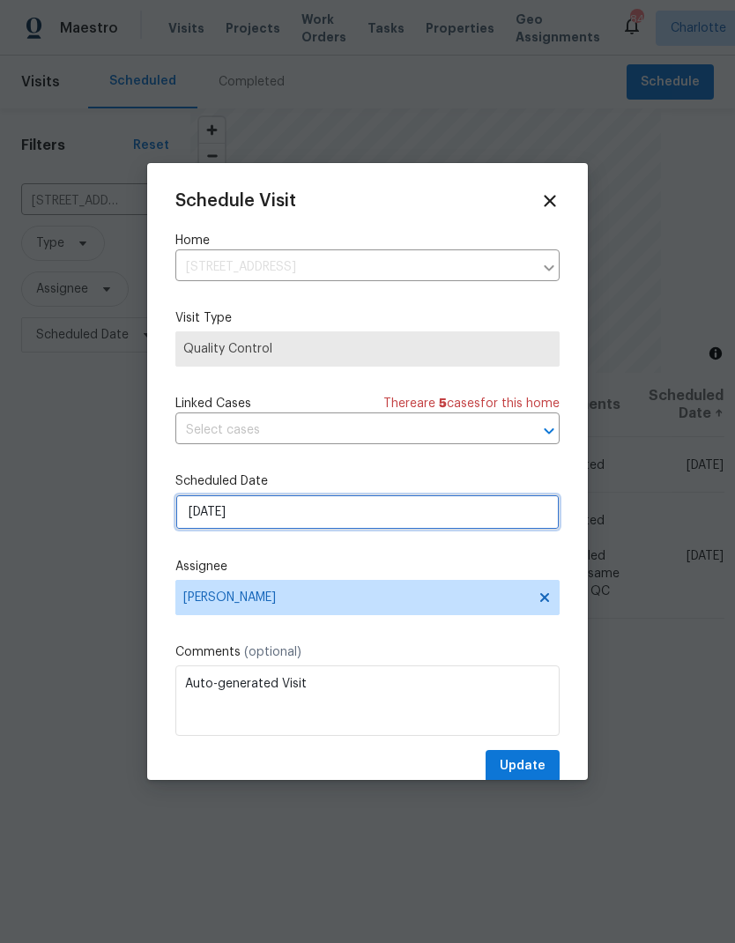
click at [332, 510] on input "[DATE]" at bounding box center [367, 512] width 384 height 35
select select "8"
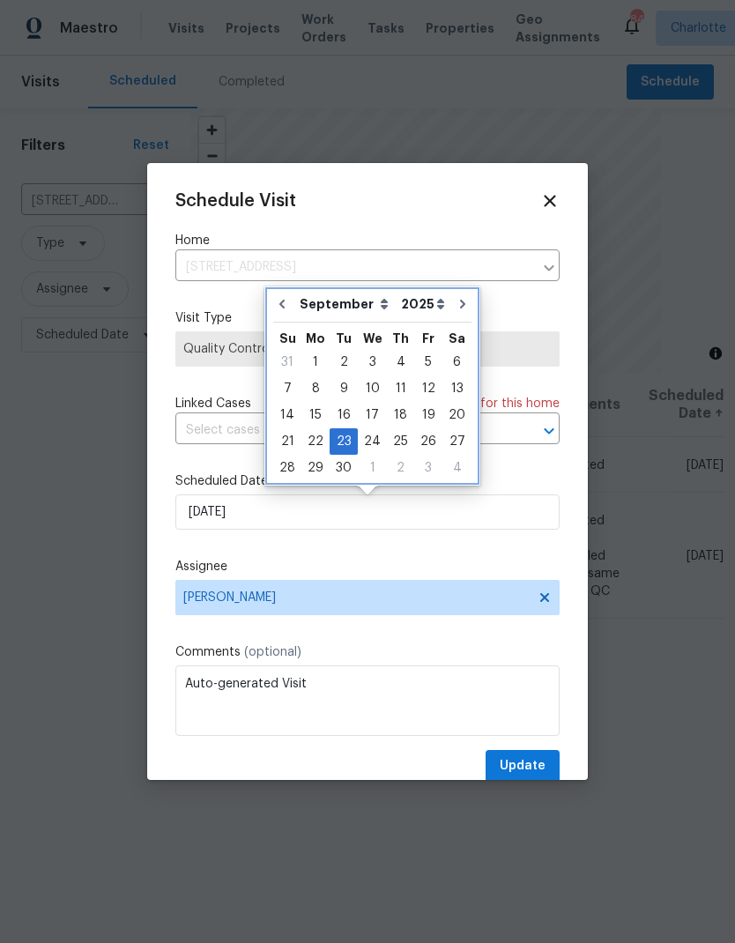
click at [282, 300] on icon "Go to previous month" at bounding box center [282, 304] width 14 height 14
type input "[DATE]"
select select "7"
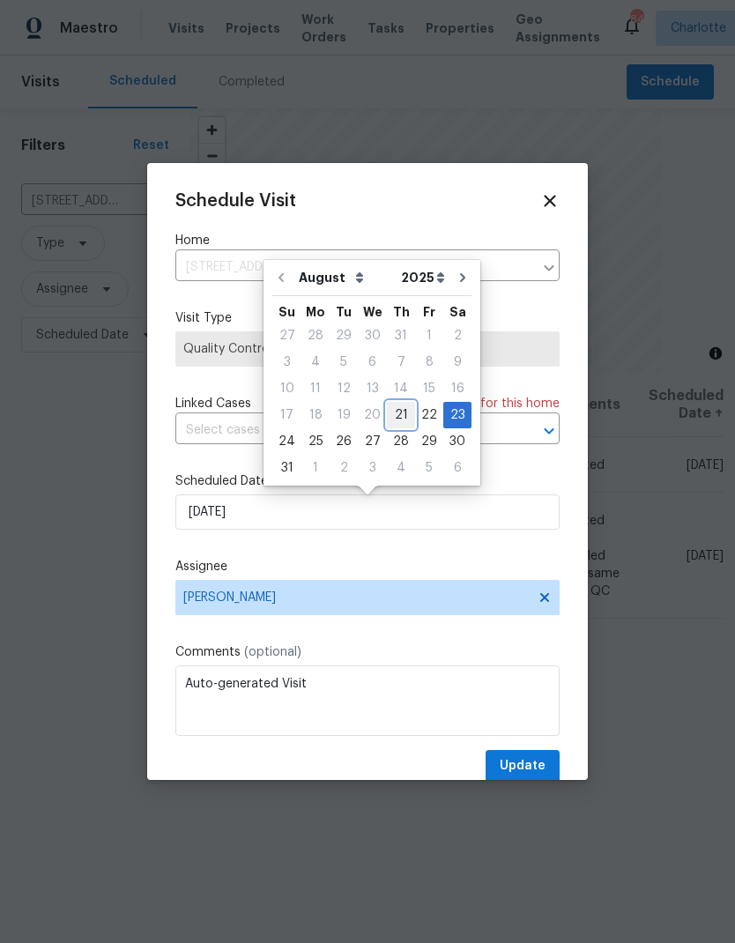
click at [390, 418] on div "21" at bounding box center [401, 415] width 28 height 25
type input "[DATE]"
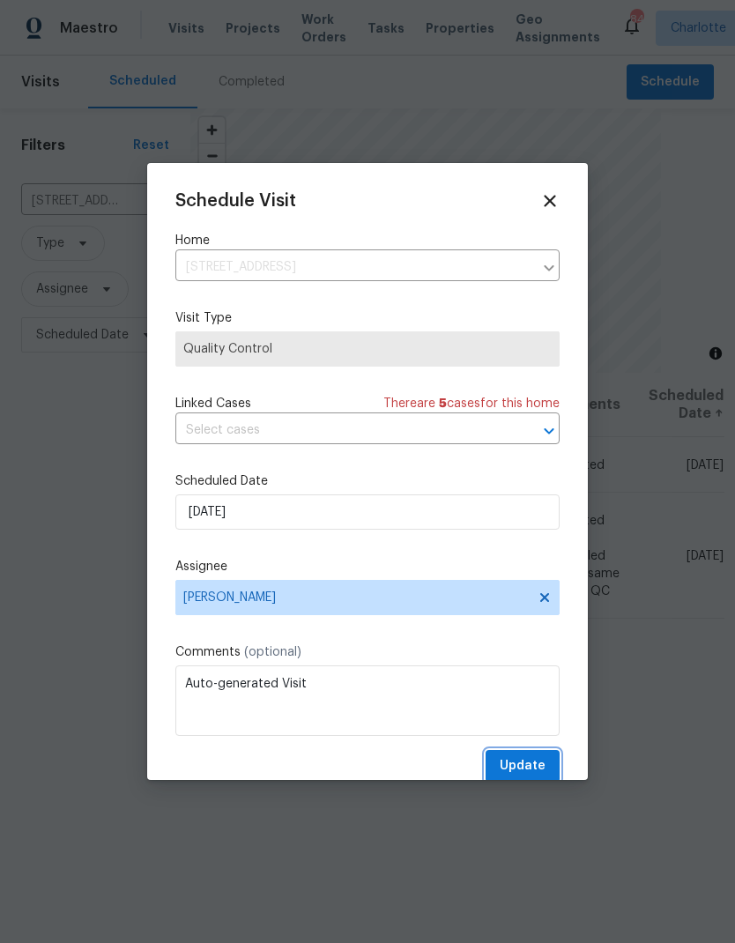
click at [532, 765] on span "Update" at bounding box center [523, 767] width 46 height 22
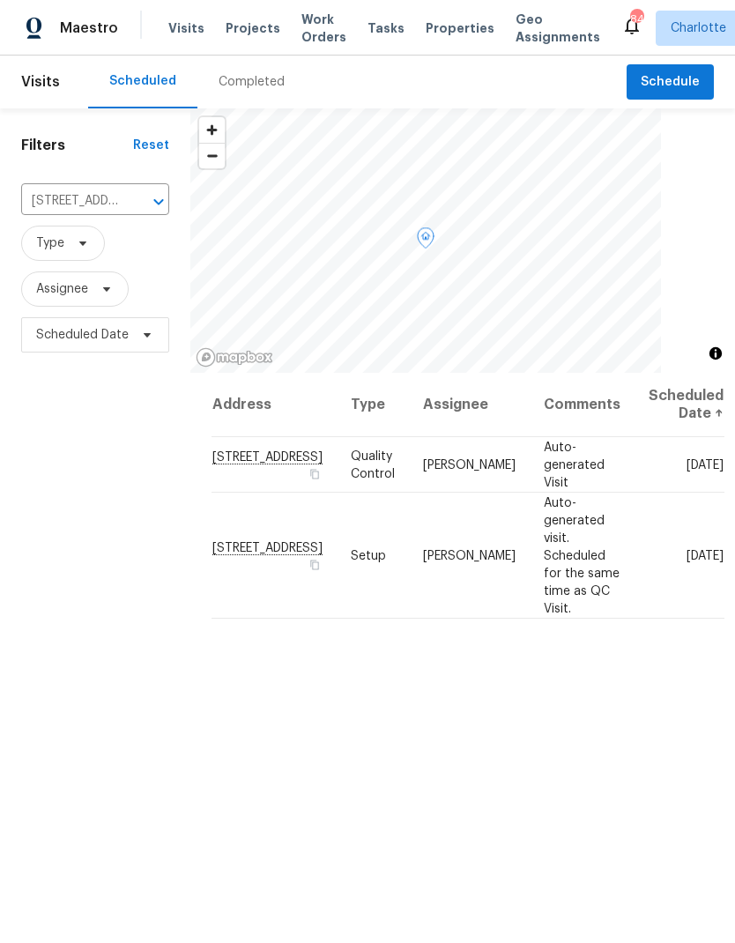
click at [0, 0] on icon at bounding box center [0, 0] width 0 height 0
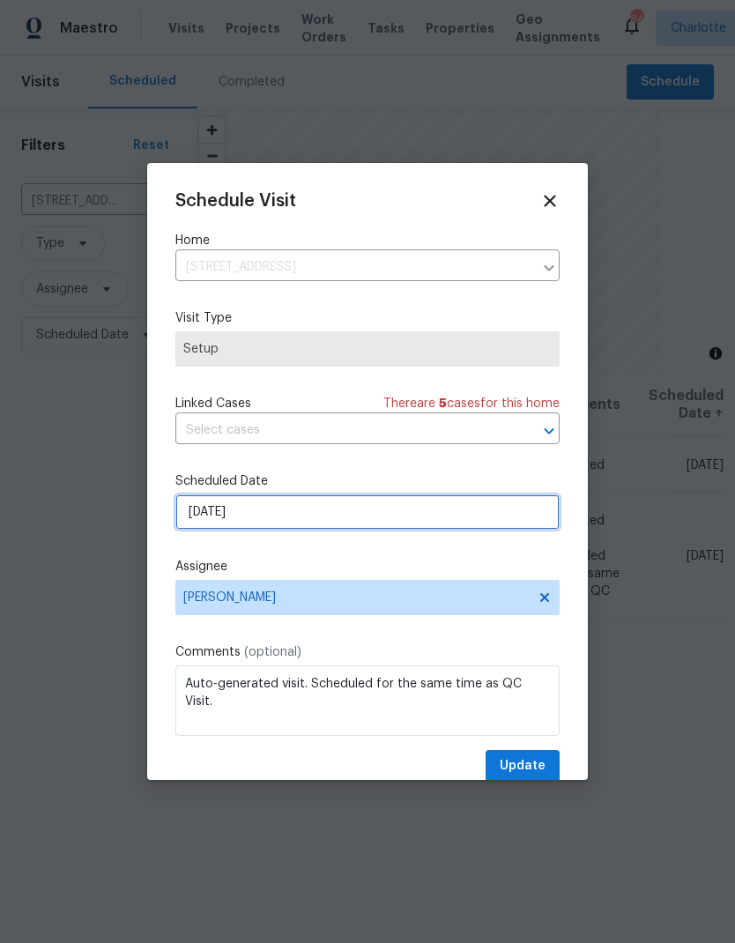
click at [425, 524] on input "[DATE]" at bounding box center [367, 512] width 384 height 35
select select "8"
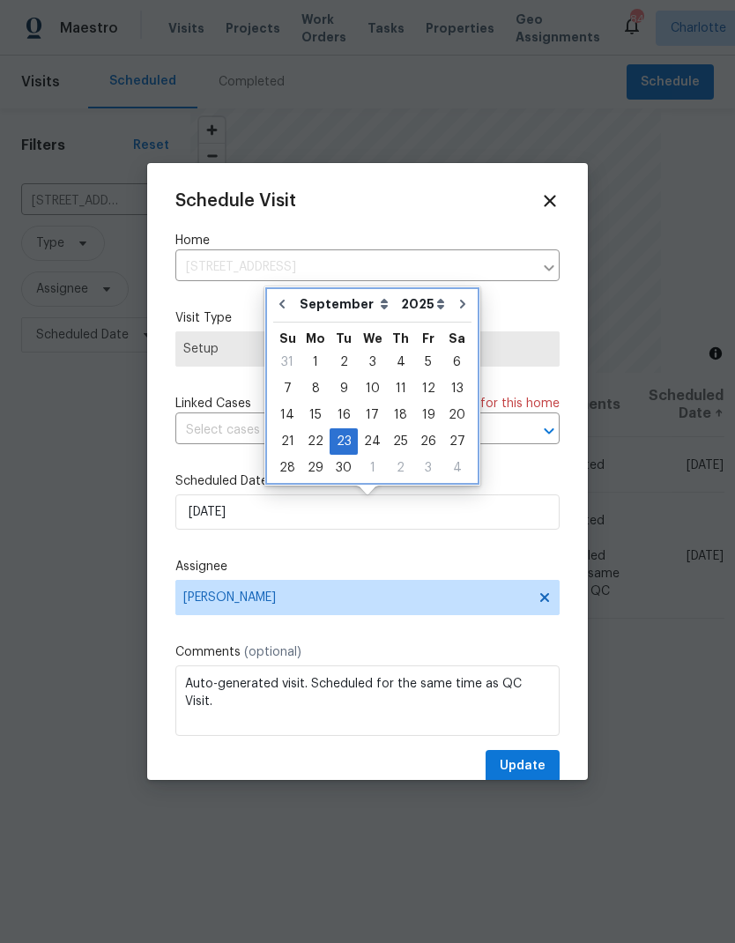
click at [286, 302] on icon "Go to previous month" at bounding box center [282, 304] width 14 height 14
type input "[DATE]"
select select "7"
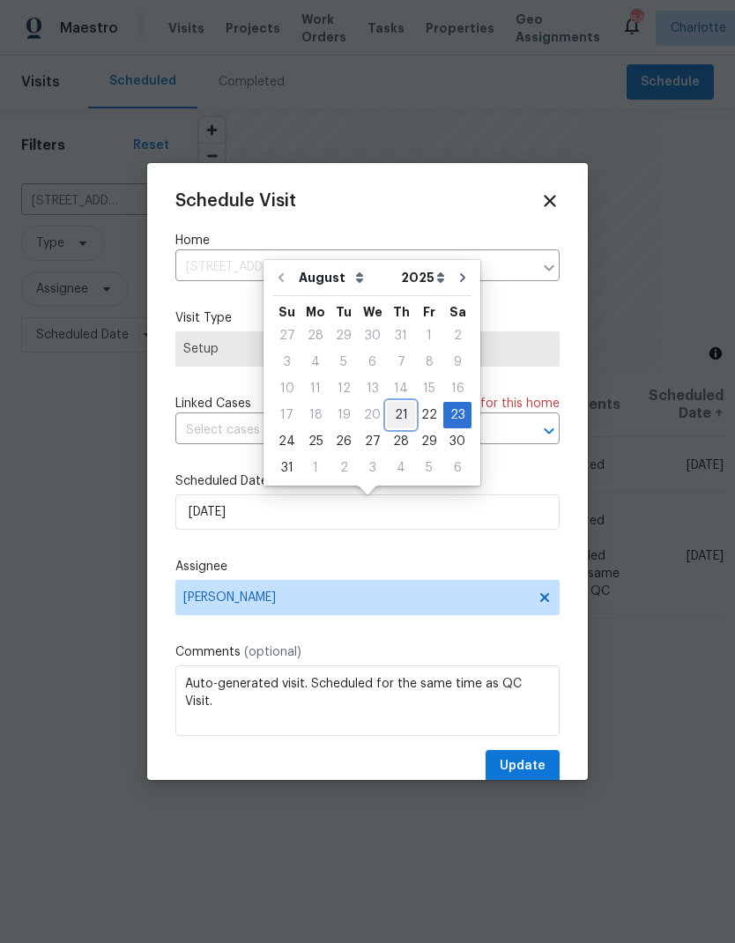
click at [394, 411] on div "21" at bounding box center [401, 415] width 28 height 25
type input "[DATE]"
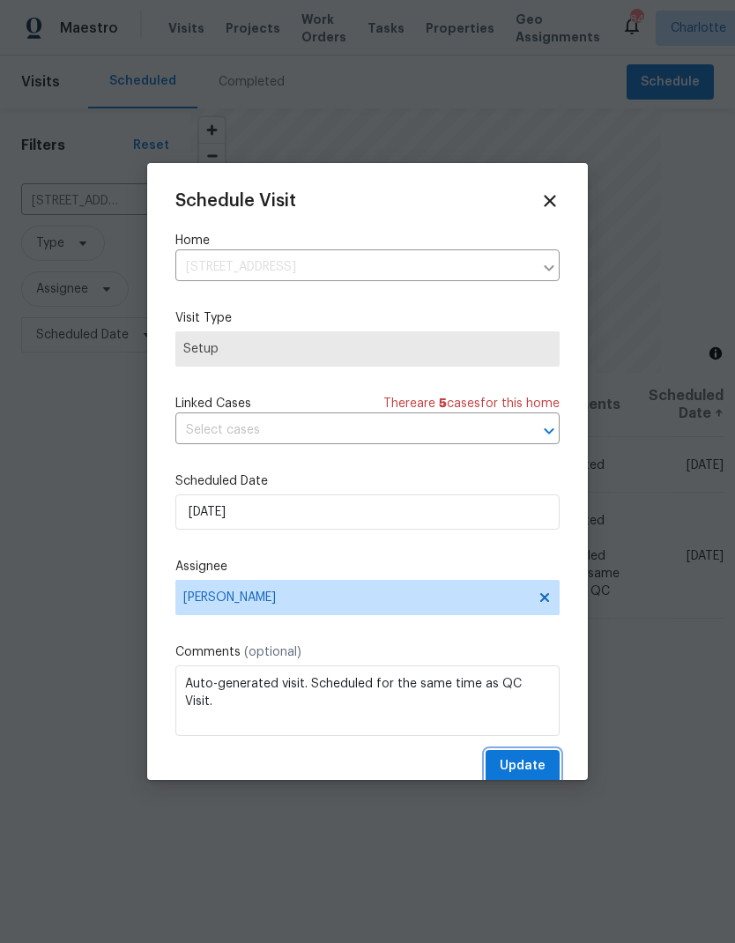
click at [540, 763] on span "Update" at bounding box center [523, 767] width 46 height 22
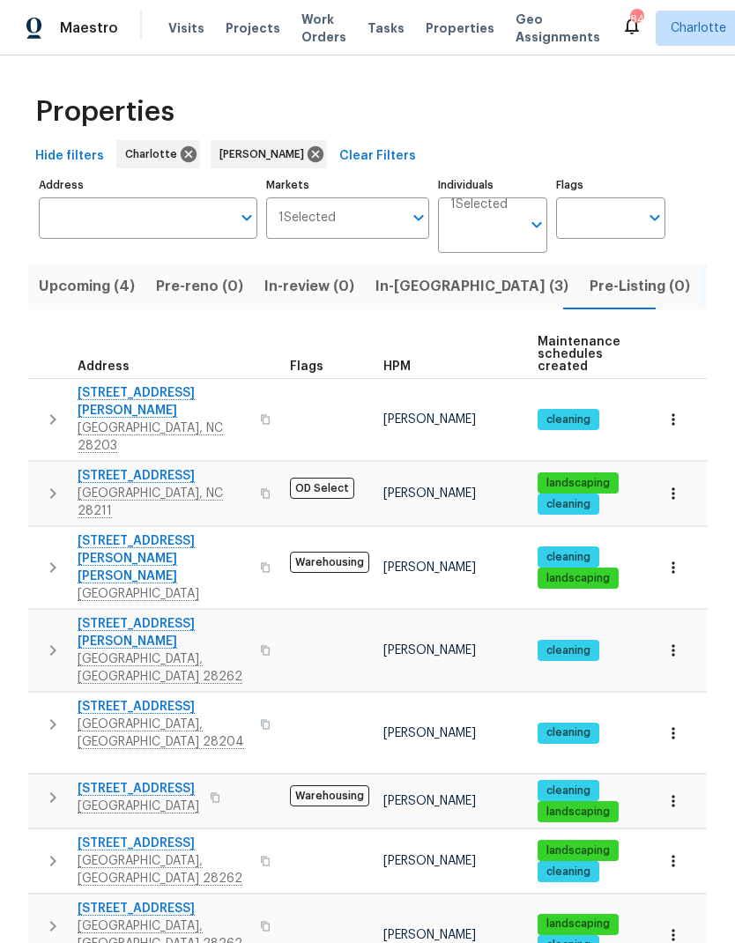
click at [414, 283] on span "In-[GEOGRAPHIC_DATA] (3)" at bounding box center [472, 286] width 193 height 25
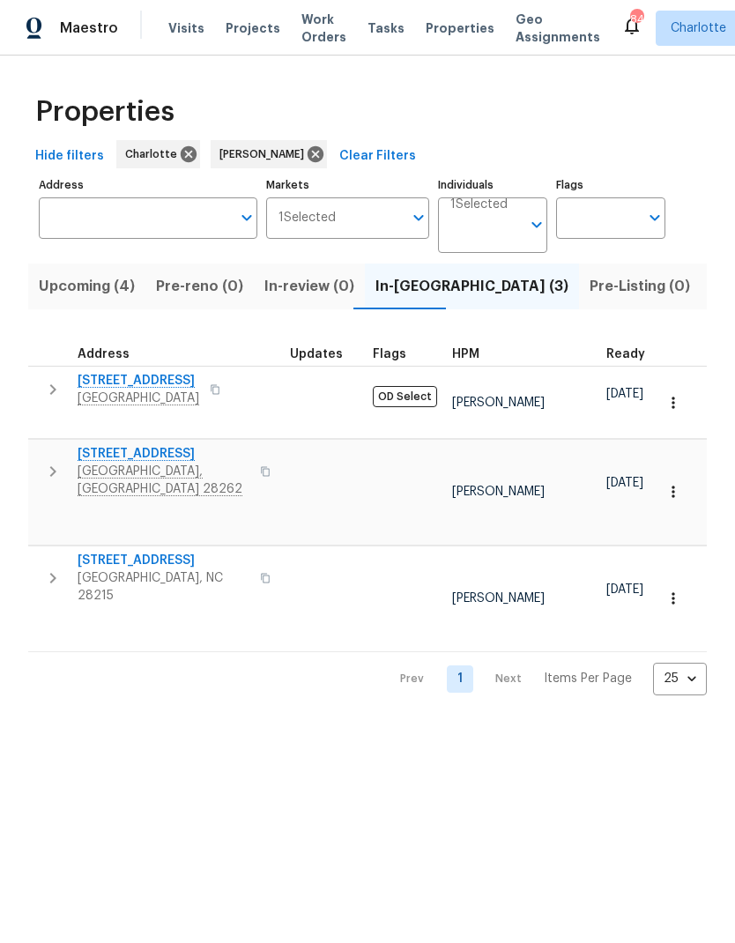
click at [58, 402] on button "button" at bounding box center [52, 389] width 35 height 35
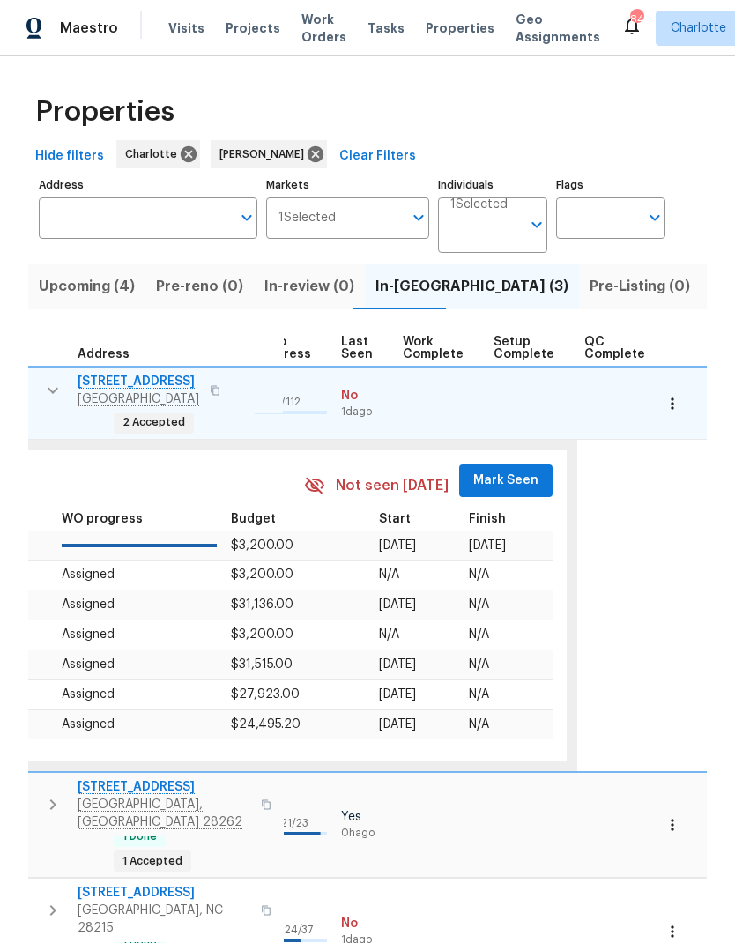
click at [500, 470] on span "Mark Seen" at bounding box center [506, 481] width 65 height 22
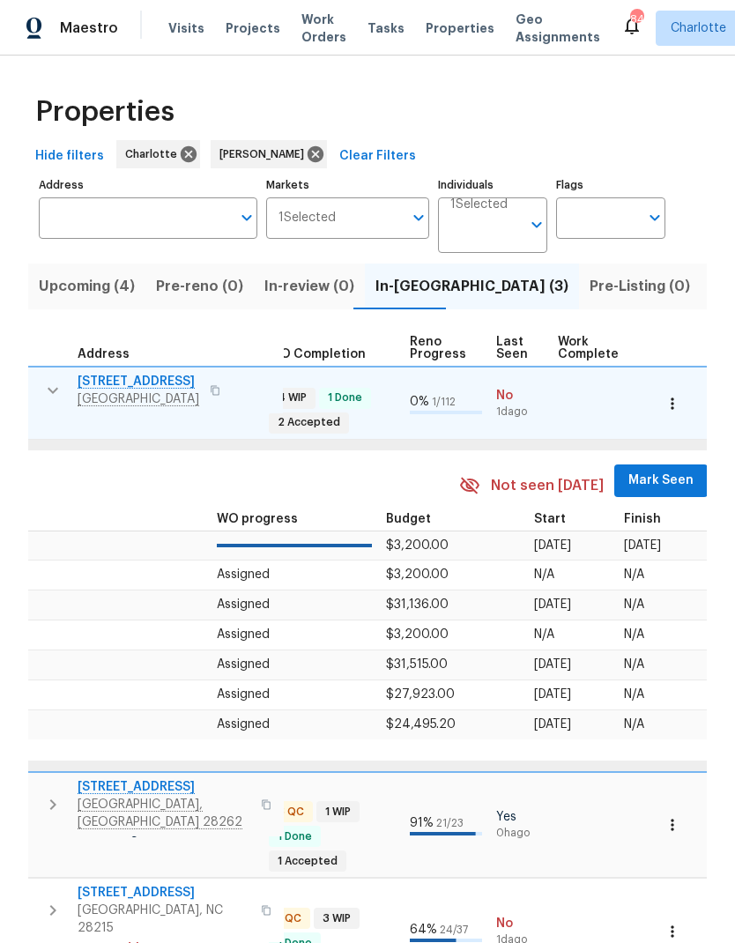
scroll to position [10, 681]
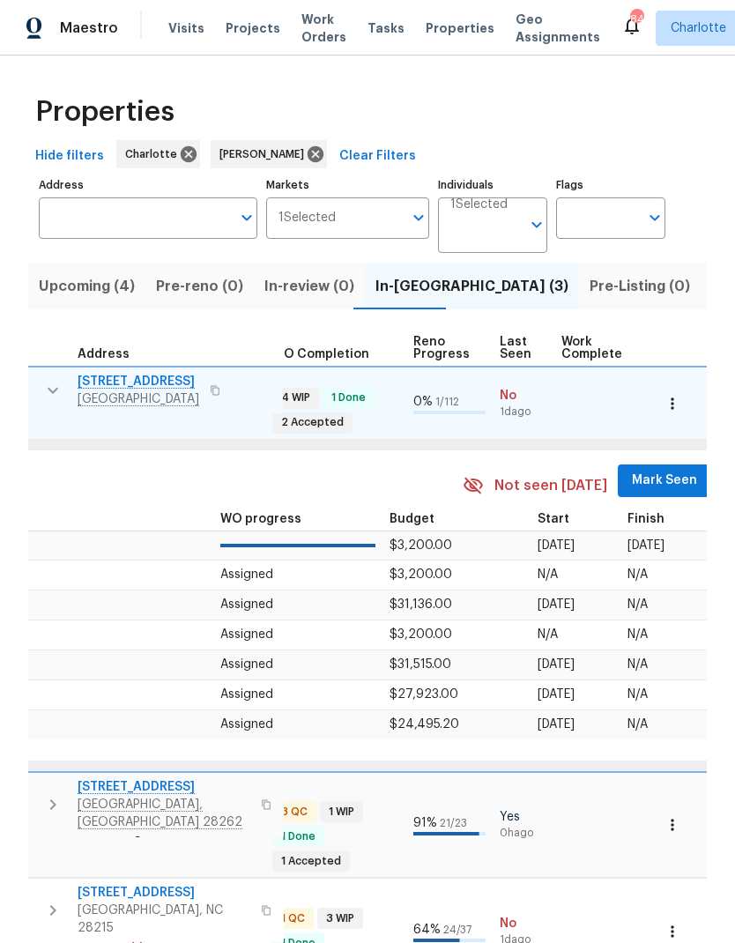
click at [663, 470] on span "Mark Seen" at bounding box center [664, 481] width 65 height 22
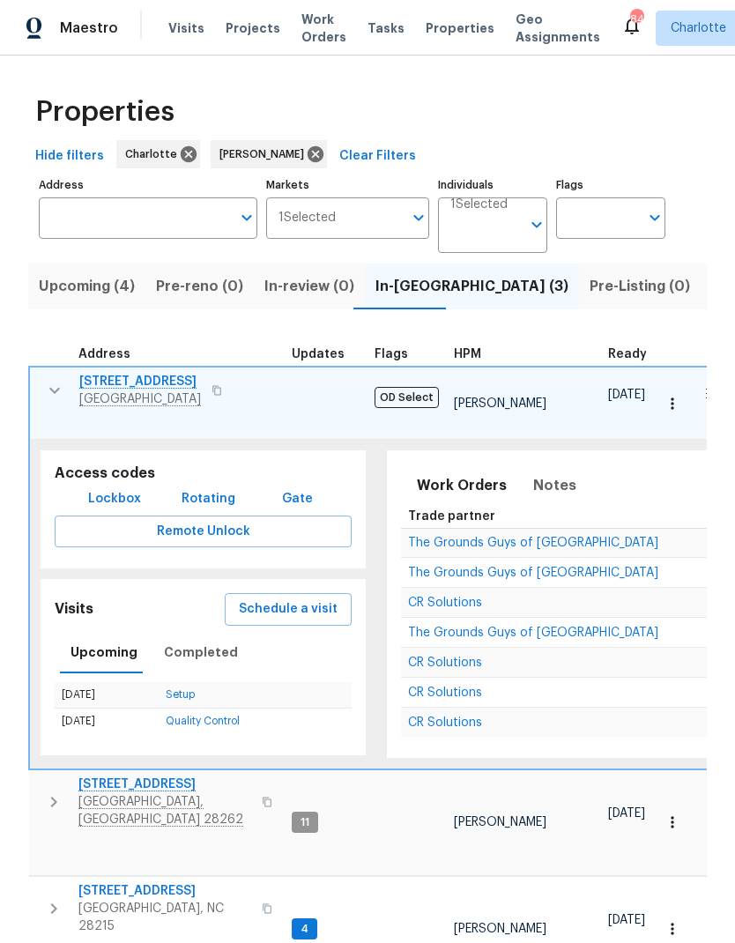
scroll to position [14, 0]
click at [48, 792] on icon "button" at bounding box center [53, 802] width 21 height 21
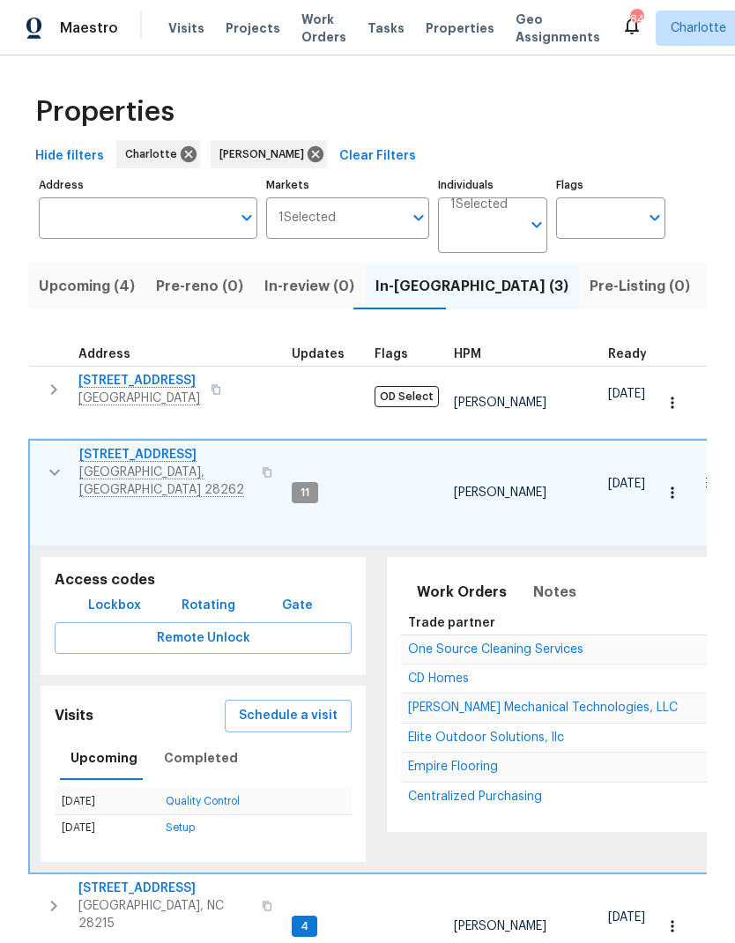
scroll to position [14, -1]
click at [48, 896] on icon "button" at bounding box center [53, 906] width 21 height 21
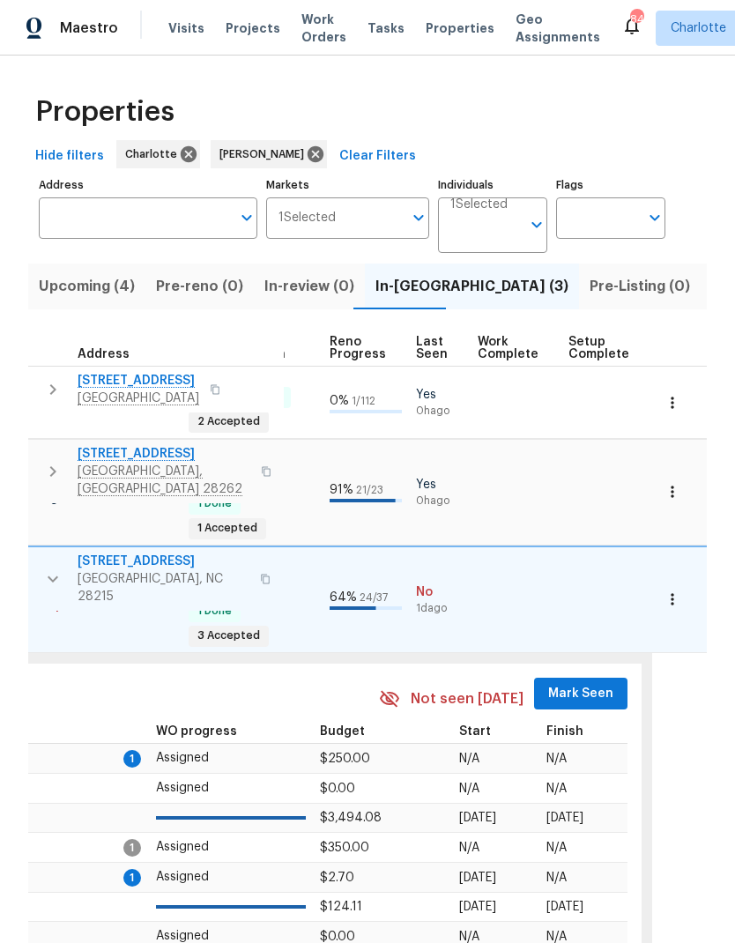
scroll to position [0, 787]
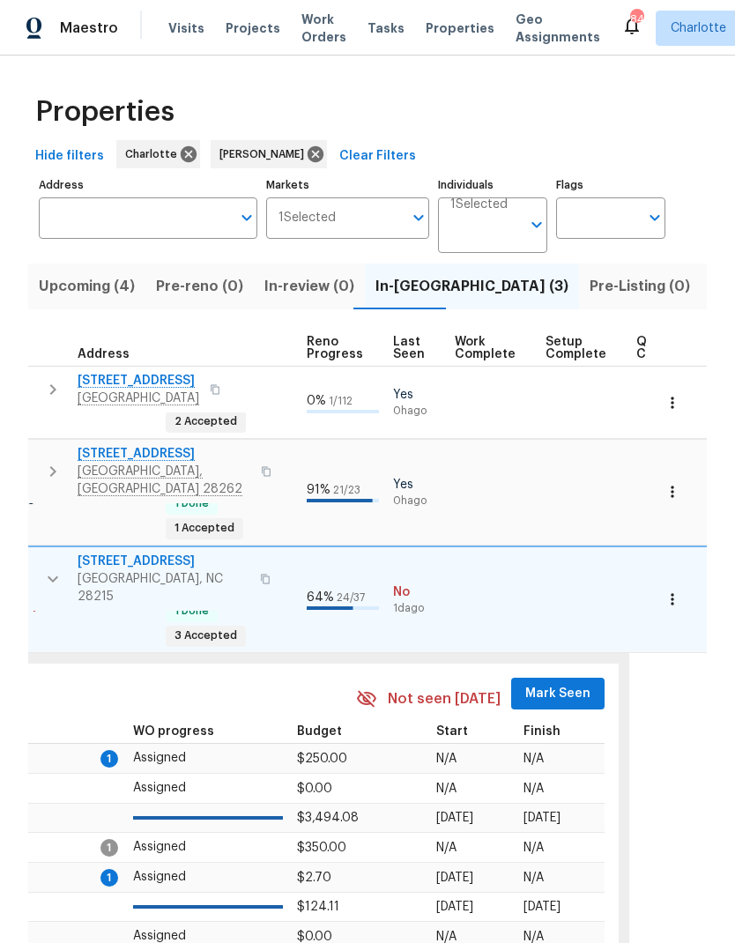
click at [555, 678] on button "Mark Seen" at bounding box center [557, 694] width 93 height 33
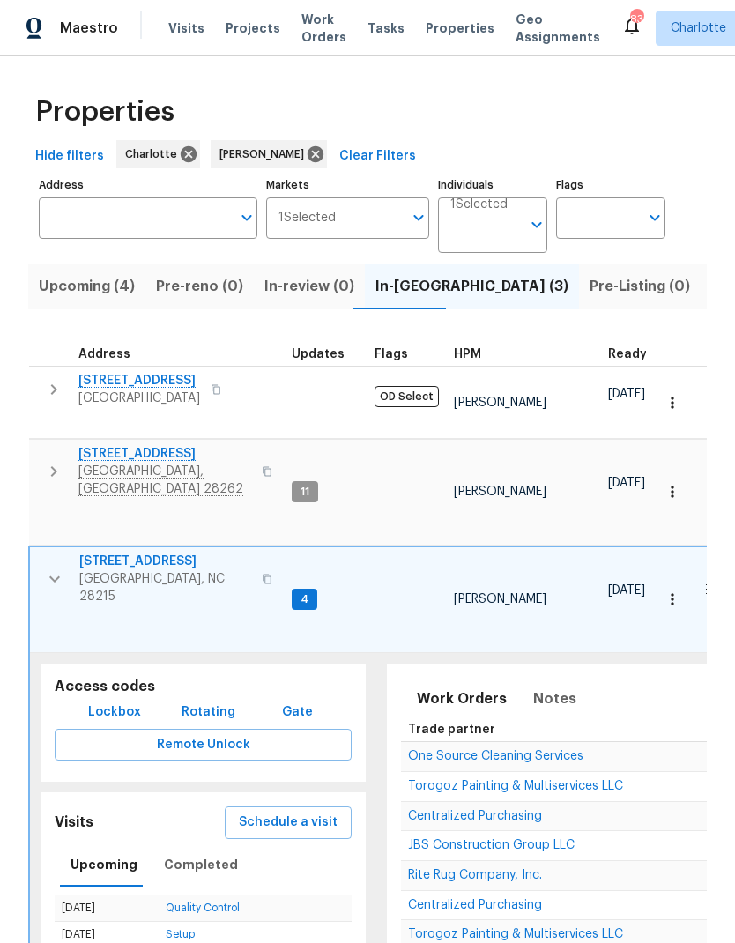
scroll to position [0, 0]
click at [54, 569] on icon "button" at bounding box center [54, 579] width 21 height 21
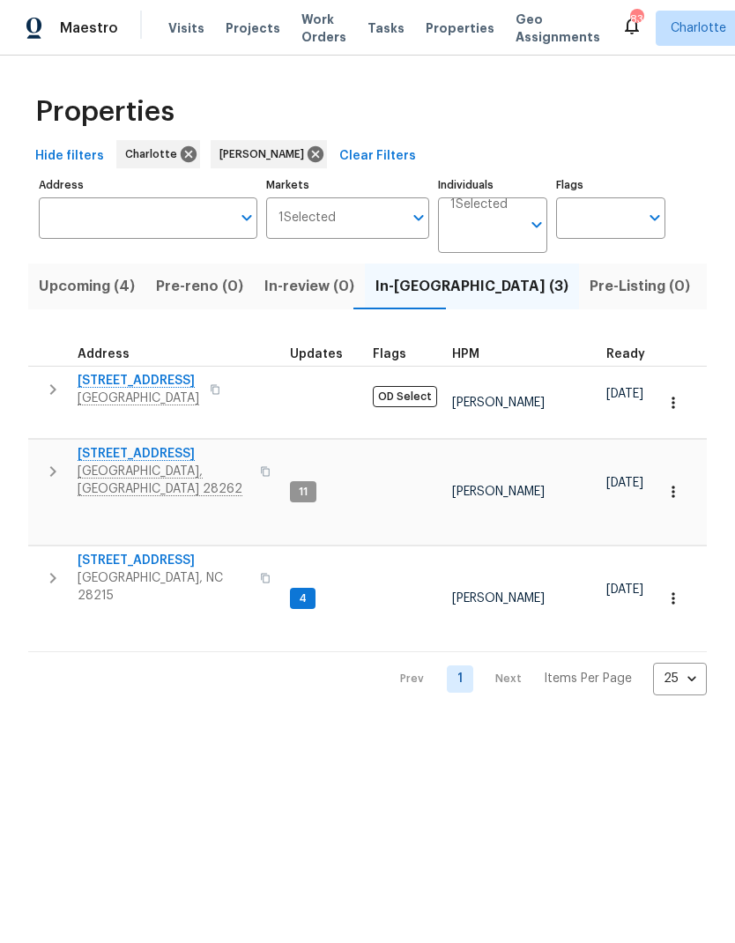
click at [175, 215] on input "Address" at bounding box center [135, 218] width 192 height 41
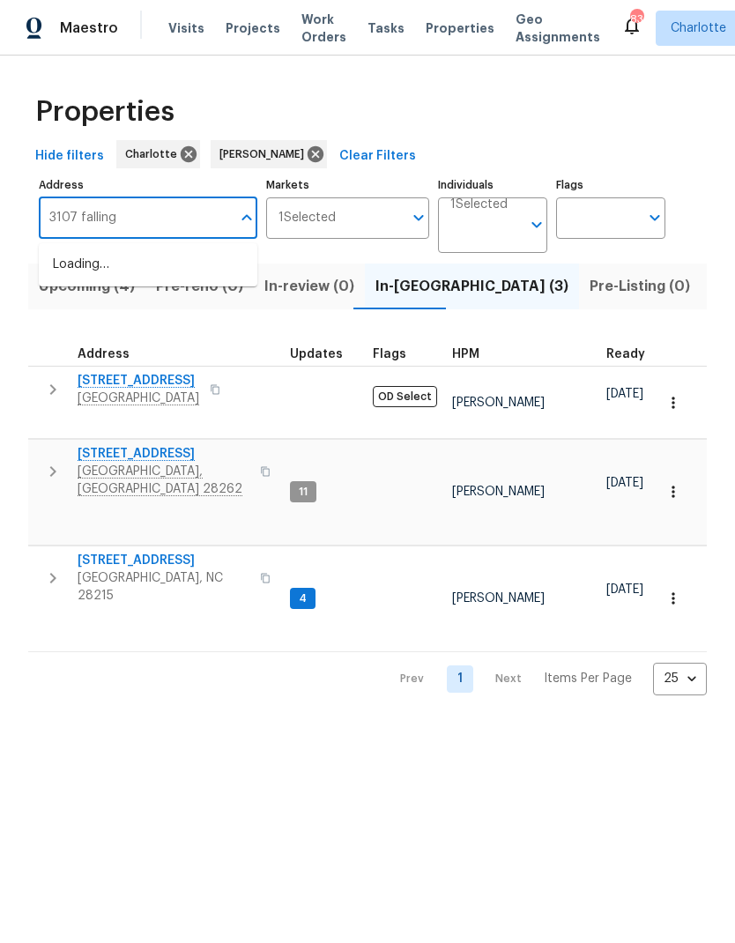
click at [172, 205] on input "3107 falling" at bounding box center [135, 218] width 192 height 41
click at [179, 219] on input "3107 falling" at bounding box center [135, 218] width 192 height 41
type input "3107 falling"
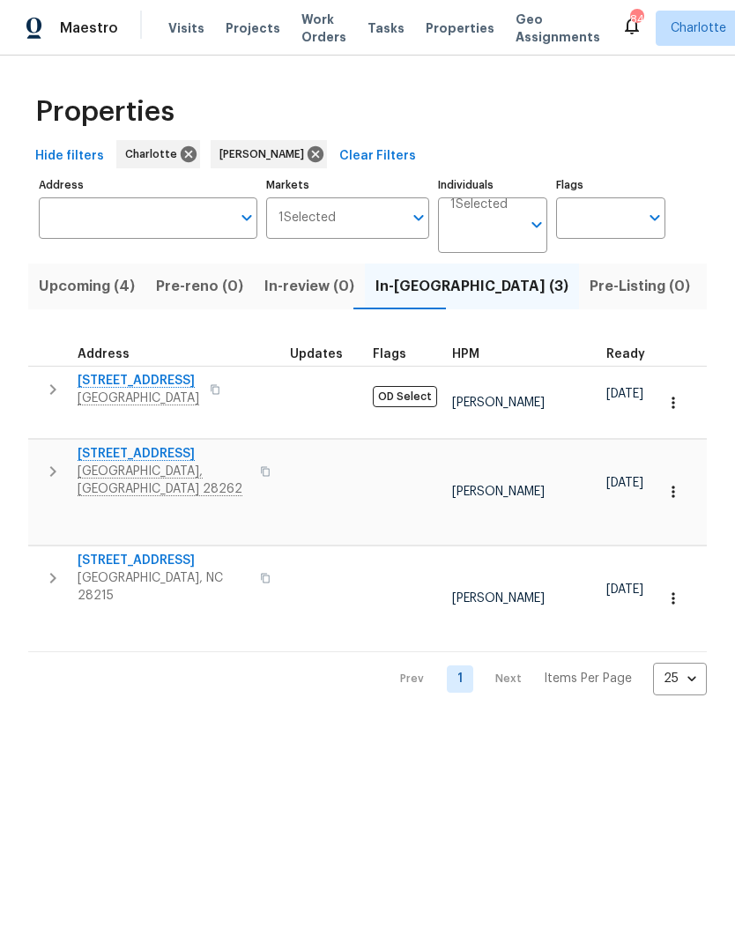
click at [177, 217] on input "Address" at bounding box center [135, 218] width 192 height 41
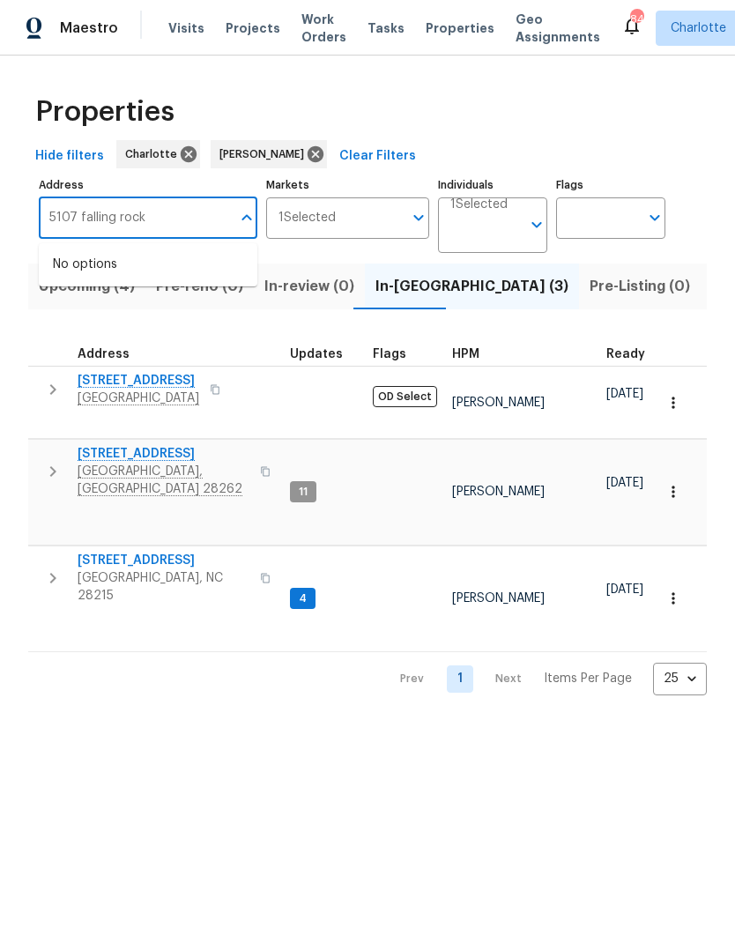
click at [71, 213] on input "5107 falling rock" at bounding box center [135, 218] width 192 height 41
click at [61, 218] on input "5107 falling rock" at bounding box center [135, 218] width 192 height 41
click at [61, 217] on input "5107 falling rock" at bounding box center [135, 218] width 192 height 41
type input "falling rock"
click at [176, 234] on input "falling rock" at bounding box center [135, 218] width 192 height 41
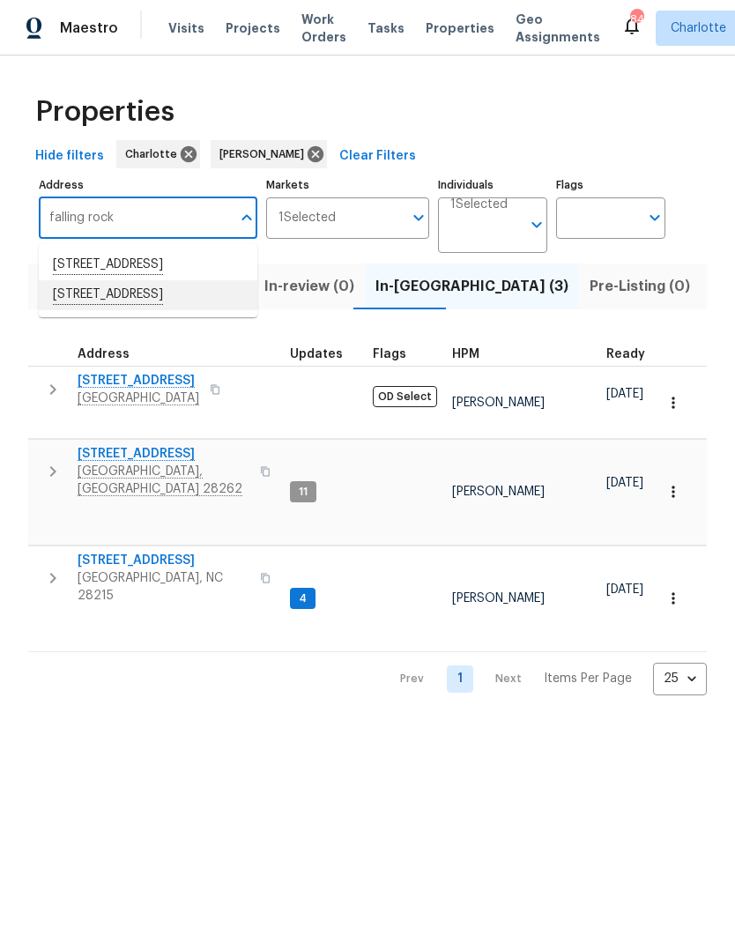
click at [198, 310] on li "3107 Falling Rock Ct Charlotte NC 28213" at bounding box center [148, 295] width 219 height 30
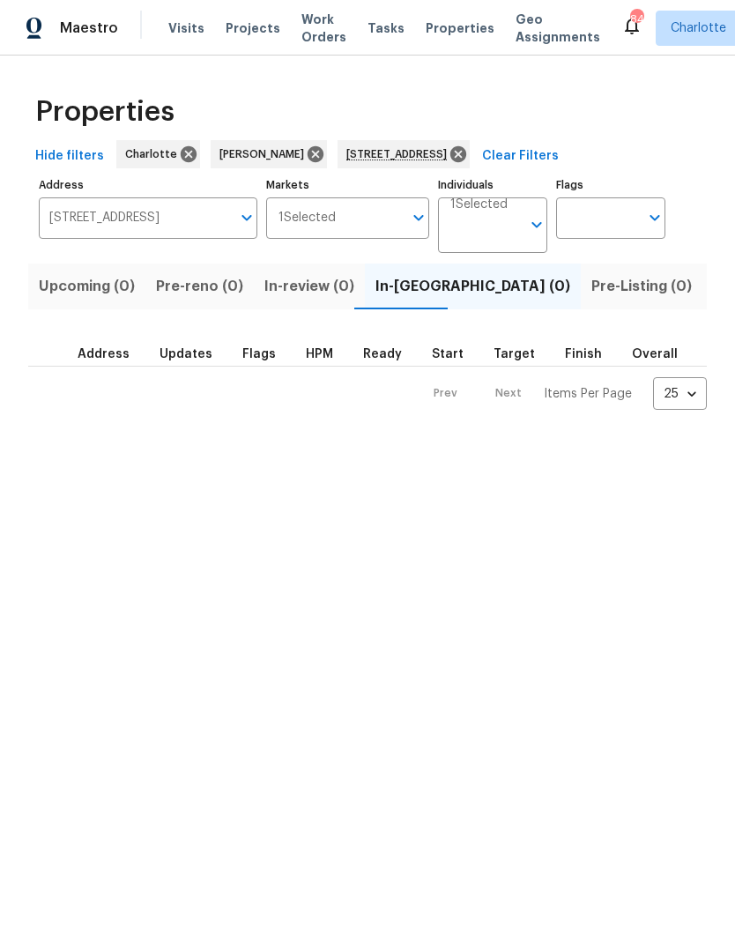
click at [713, 279] on span "Listed (1)" at bounding box center [744, 286] width 63 height 25
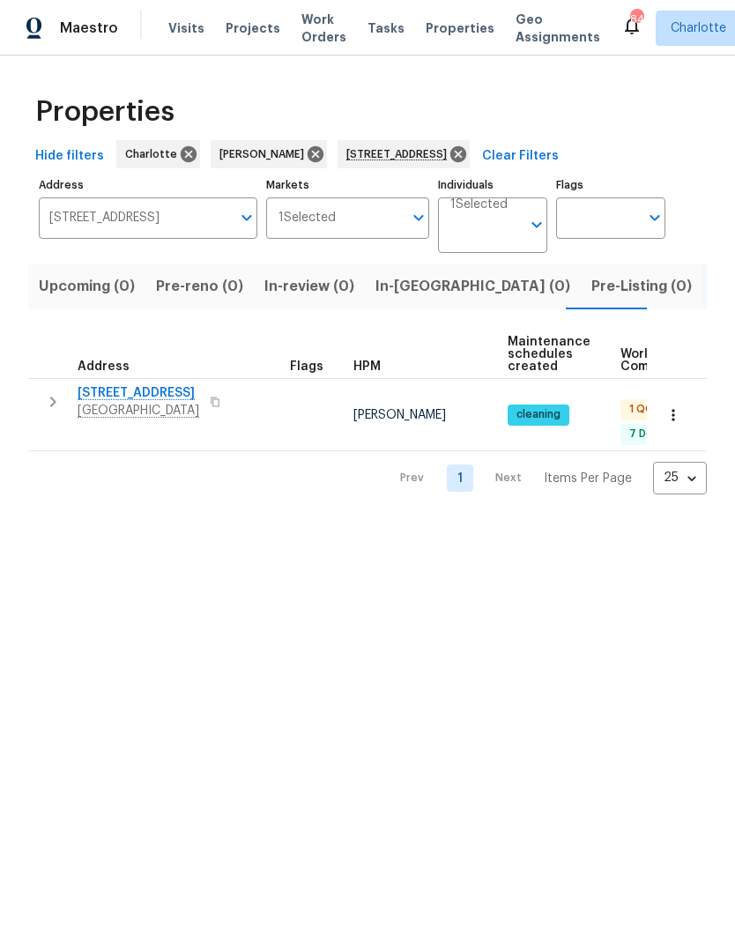
click at [146, 399] on span "3107 Falling Rock Ct" at bounding box center [139, 393] width 122 height 18
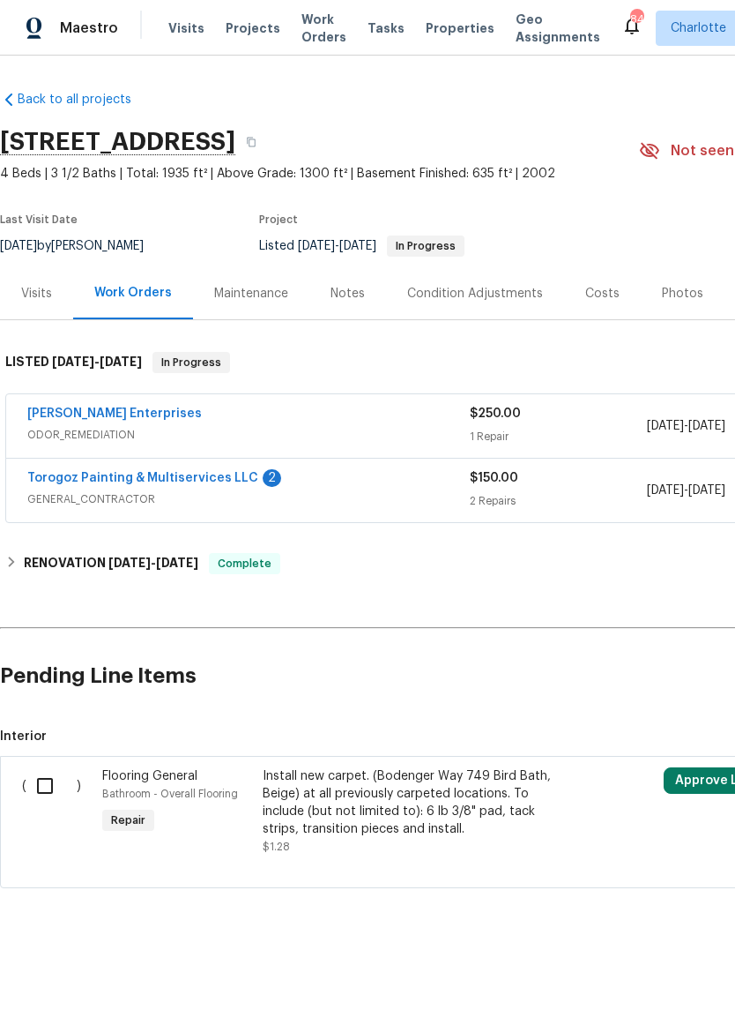
click at [204, 475] on link "Torogoz Painting & Multiservices LLC" at bounding box center [142, 478] width 231 height 12
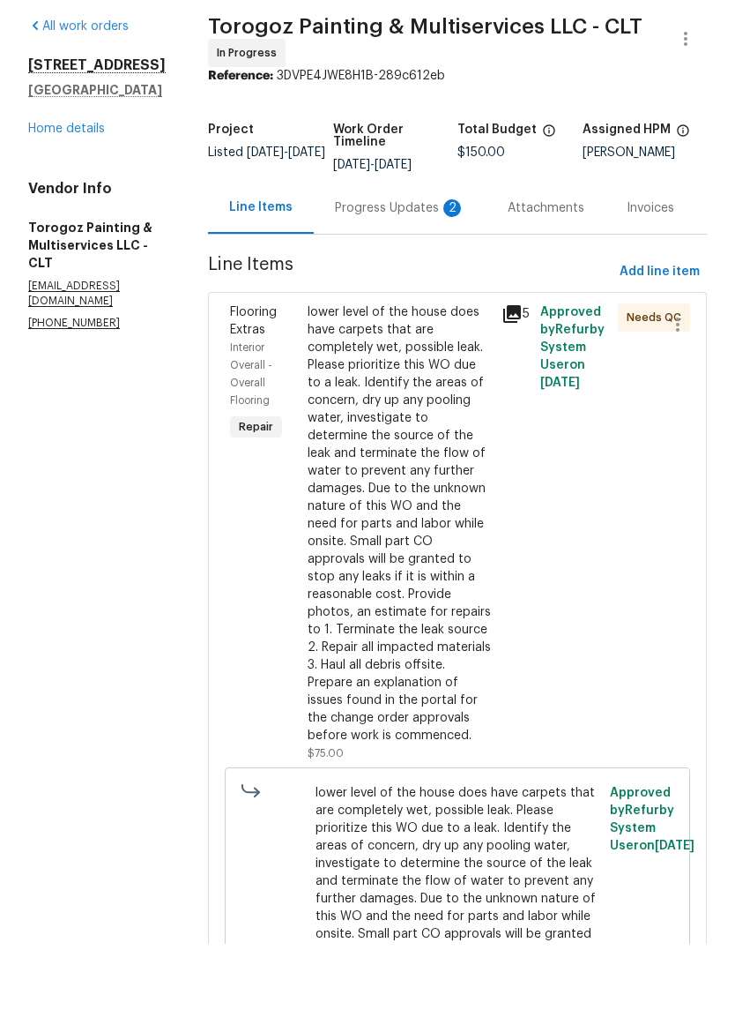
click at [407, 248] on div "Progress Updates 2" at bounding box center [400, 274] width 173 height 52
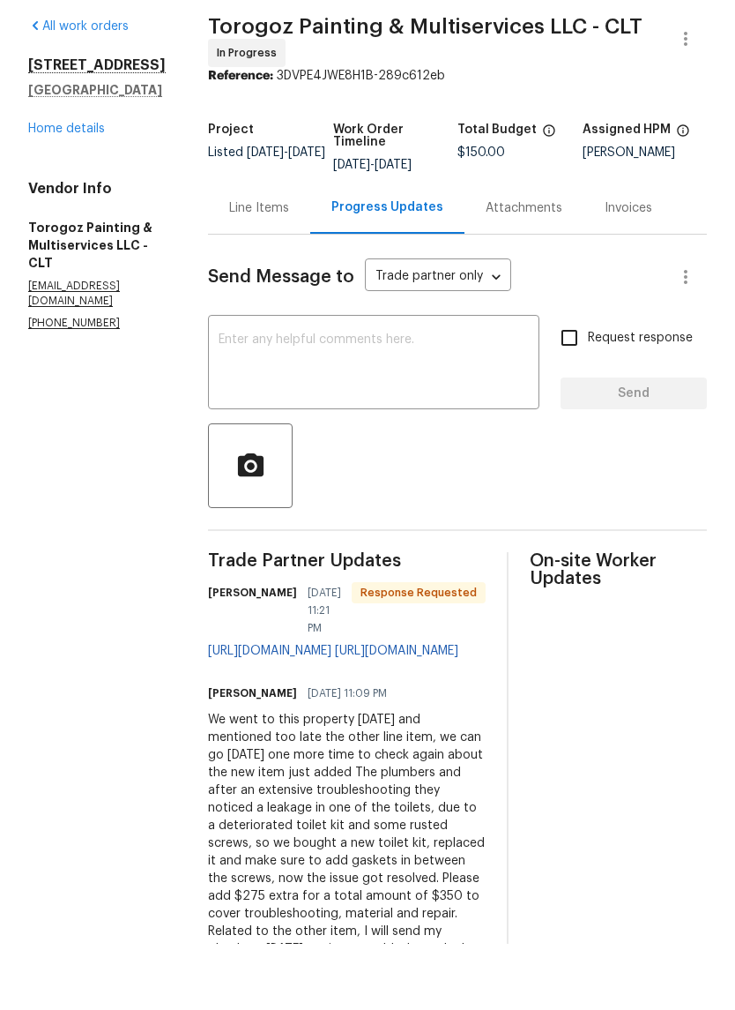
click at [73, 189] on link "Home details" at bounding box center [66, 195] width 77 height 12
